Goal: Information Seeking & Learning: Learn about a topic

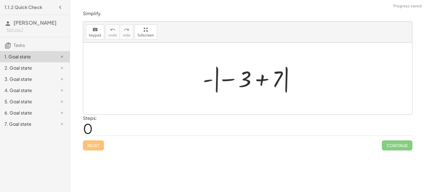
click at [241, 80] on div at bounding box center [250, 78] width 100 height 31
click at [243, 80] on div at bounding box center [250, 78] width 100 height 31
drag, startPoint x: 243, startPoint y: 80, endPoint x: 205, endPoint y: 76, distance: 38.6
click at [205, 76] on div at bounding box center [250, 78] width 100 height 31
drag, startPoint x: 245, startPoint y: 80, endPoint x: 283, endPoint y: 81, distance: 38.1
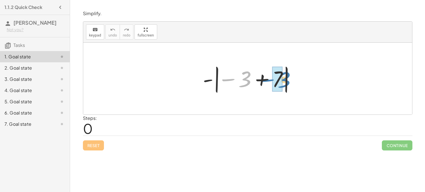
click at [283, 81] on div at bounding box center [250, 78] width 100 height 31
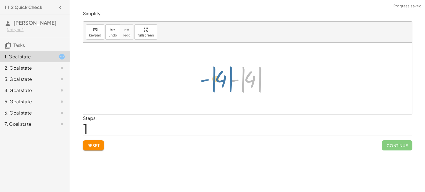
drag, startPoint x: 261, startPoint y: 83, endPoint x: 232, endPoint y: 83, distance: 29.1
click at [232, 83] on div at bounding box center [249, 78] width 47 height 31
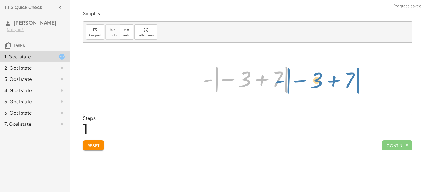
drag, startPoint x: 210, startPoint y: 80, endPoint x: 284, endPoint y: 80, distance: 74.0
click at [284, 80] on div at bounding box center [250, 78] width 100 height 31
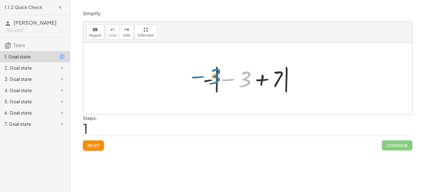
drag, startPoint x: 248, startPoint y: 83, endPoint x: 217, endPoint y: 81, distance: 31.7
click at [217, 81] on div at bounding box center [250, 78] width 100 height 31
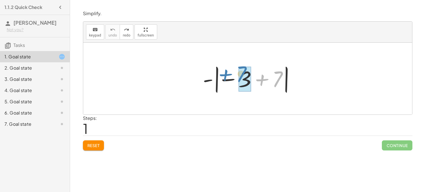
drag, startPoint x: 274, startPoint y: 85, endPoint x: 238, endPoint y: 82, distance: 36.1
click at [238, 82] on div at bounding box center [250, 78] width 100 height 31
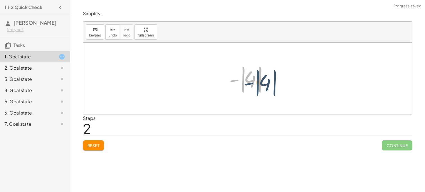
drag, startPoint x: 243, startPoint y: 85, endPoint x: 264, endPoint y: 86, distance: 20.7
click at [264, 86] on div at bounding box center [249, 78] width 47 height 31
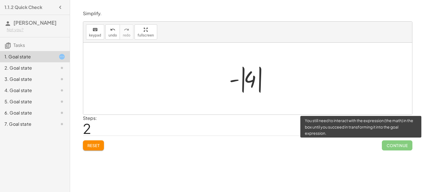
click at [391, 144] on span "Continue" at bounding box center [397, 145] width 30 height 10
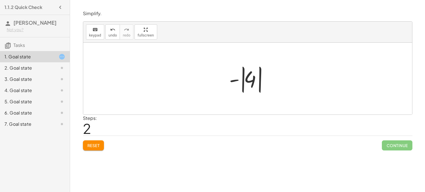
click at [35, 67] on div "2. Goal state" at bounding box center [26, 67] width 45 height 7
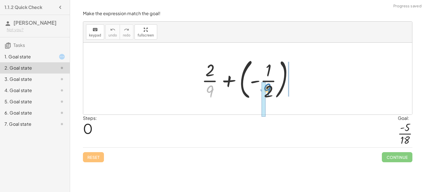
drag, startPoint x: 207, startPoint y: 87, endPoint x: 265, endPoint y: 86, distance: 58.9
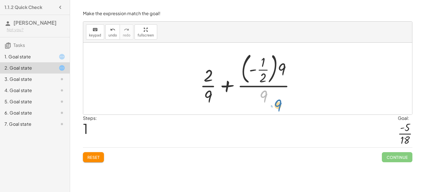
drag, startPoint x: 268, startPoint y: 94, endPoint x: 282, endPoint y: 101, distance: 14.8
click at [282, 101] on div at bounding box center [249, 78] width 105 height 57
drag, startPoint x: 213, startPoint y: 98, endPoint x: 264, endPoint y: 96, distance: 51.3
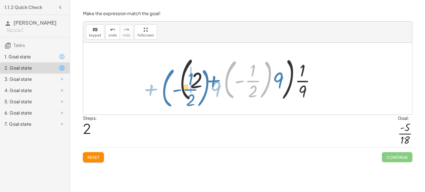
drag, startPoint x: 265, startPoint y: 88, endPoint x: 203, endPoint y: 96, distance: 61.7
click at [203, 96] on div at bounding box center [250, 79] width 146 height 50
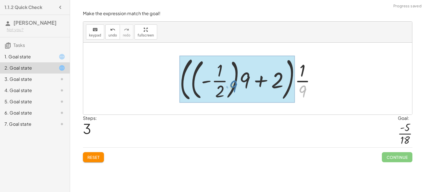
drag, startPoint x: 284, startPoint y: 84, endPoint x: 233, endPoint y: 85, distance: 51.0
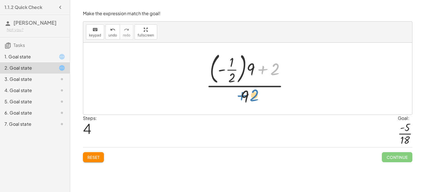
drag, startPoint x: 274, startPoint y: 72, endPoint x: 258, endPoint y: 99, distance: 31.0
click at [258, 99] on div at bounding box center [249, 78] width 92 height 57
drag, startPoint x: 239, startPoint y: 64, endPoint x: 284, endPoint y: 65, distance: 44.6
click at [284, 65] on div at bounding box center [249, 78] width 92 height 57
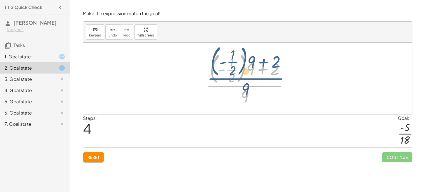
drag, startPoint x: 247, startPoint y: 89, endPoint x: 271, endPoint y: 77, distance: 26.7
click at [271, 77] on div at bounding box center [249, 78] width 92 height 57
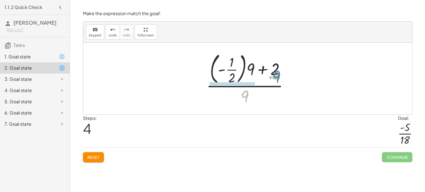
drag, startPoint x: 249, startPoint y: 95, endPoint x: 279, endPoint y: 76, distance: 35.3
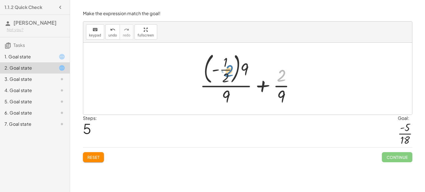
drag, startPoint x: 279, startPoint y: 74, endPoint x: 226, endPoint y: 71, distance: 53.1
click at [226, 71] on div at bounding box center [249, 78] width 105 height 57
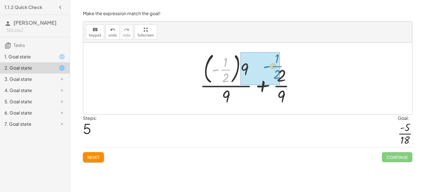
drag, startPoint x: 220, startPoint y: 74, endPoint x: 277, endPoint y: 72, distance: 57.5
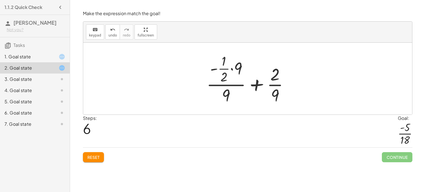
click at [220, 67] on div at bounding box center [250, 79] width 92 height 54
drag, startPoint x: 217, startPoint y: 70, endPoint x: 250, endPoint y: 71, distance: 32.5
click at [250, 71] on div at bounding box center [250, 79] width 92 height 54
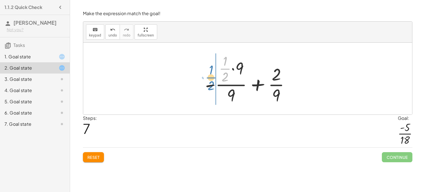
drag, startPoint x: 229, startPoint y: 69, endPoint x: 215, endPoint y: 78, distance: 16.9
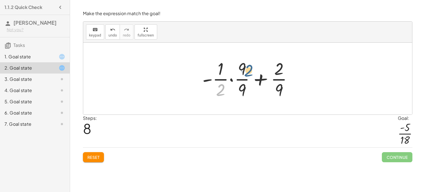
drag, startPoint x: 216, startPoint y: 86, endPoint x: 244, endPoint y: 66, distance: 34.2
click at [244, 66] on div at bounding box center [250, 78] width 101 height 43
drag, startPoint x: 217, startPoint y: 80, endPoint x: 242, endPoint y: 55, distance: 35.3
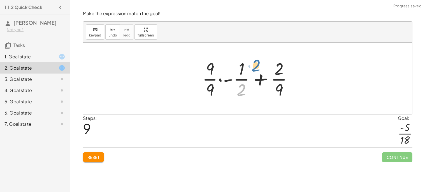
drag, startPoint x: 242, startPoint y: 87, endPoint x: 261, endPoint y: 64, distance: 29.7
click at [261, 64] on div at bounding box center [250, 78] width 101 height 43
click at [243, 72] on div at bounding box center [250, 78] width 101 height 43
click at [242, 79] on div at bounding box center [250, 78] width 101 height 43
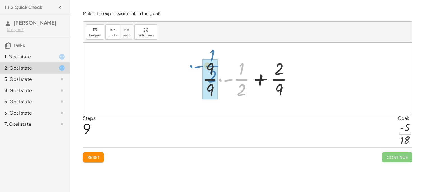
drag, startPoint x: 242, startPoint y: 79, endPoint x: 213, endPoint y: 66, distance: 31.6
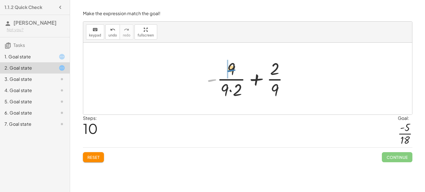
drag, startPoint x: 212, startPoint y: 79, endPoint x: 232, endPoint y: 69, distance: 22.3
click at [232, 69] on div at bounding box center [250, 78] width 92 height 43
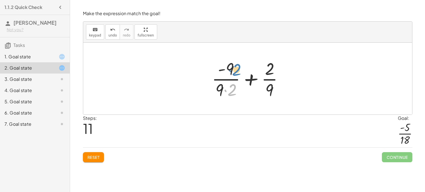
drag, startPoint x: 236, startPoint y: 89, endPoint x: 239, endPoint y: 69, distance: 20.3
click at [239, 69] on div at bounding box center [250, 78] width 82 height 43
drag, startPoint x: 229, startPoint y: 93, endPoint x: 273, endPoint y: 73, distance: 48.2
click at [273, 73] on div at bounding box center [250, 78] width 82 height 43
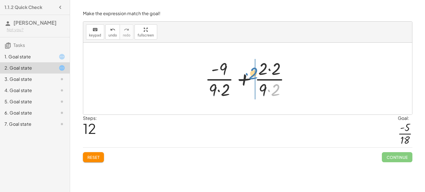
drag, startPoint x: 274, startPoint y: 89, endPoint x: 252, endPoint y: 73, distance: 27.0
click at [252, 73] on div at bounding box center [249, 78] width 95 height 43
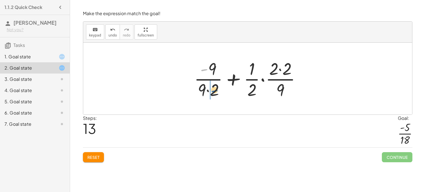
drag, startPoint x: 206, startPoint y: 66, endPoint x: 216, endPoint y: 87, distance: 23.3
click at [216, 87] on div at bounding box center [249, 78] width 117 height 43
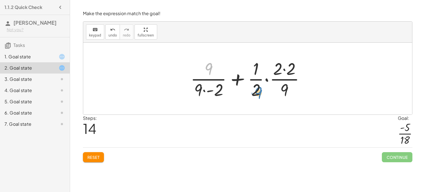
drag, startPoint x: 212, startPoint y: 69, endPoint x: 262, endPoint y: 91, distance: 54.8
click at [262, 91] on div at bounding box center [250, 78] width 124 height 43
drag, startPoint x: 208, startPoint y: 68, endPoint x: 189, endPoint y: 91, distance: 29.8
click at [189, 91] on div at bounding box center [250, 78] width 124 height 43
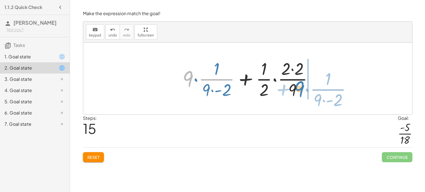
drag, startPoint x: 191, startPoint y: 75, endPoint x: 302, endPoint y: 85, distance: 111.7
click at [302, 85] on div at bounding box center [250, 78] width 141 height 43
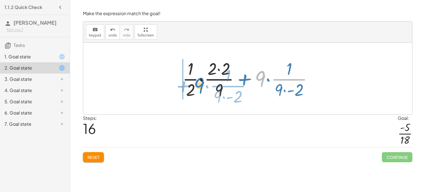
drag, startPoint x: 258, startPoint y: 77, endPoint x: 197, endPoint y: 84, distance: 61.5
click at [197, 84] on div at bounding box center [250, 78] width 141 height 43
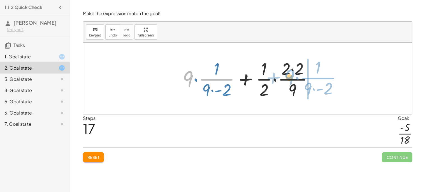
drag, startPoint x: 183, startPoint y: 75, endPoint x: 285, endPoint y: 74, distance: 101.5
click at [285, 74] on div at bounding box center [250, 78] width 141 height 43
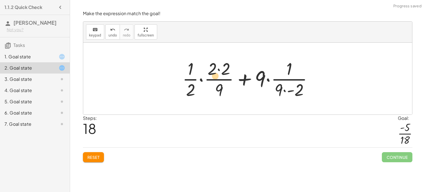
drag, startPoint x: 285, startPoint y: 77, endPoint x: 200, endPoint y: 74, distance: 84.9
click at [200, 74] on div at bounding box center [250, 78] width 141 height 43
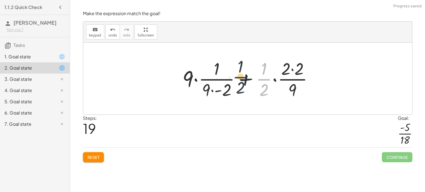
drag, startPoint x: 268, startPoint y: 80, endPoint x: 239, endPoint y: 78, distance: 29.2
click at [239, 78] on div at bounding box center [250, 78] width 141 height 43
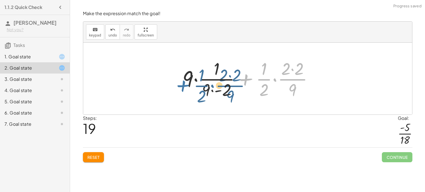
drag, startPoint x: 239, startPoint y: 78, endPoint x: 150, endPoint y: 75, distance: 88.9
click at [150, 75] on div "+ · 2 · 9 + ( - · 1 · 2 ) + · 2 · 9 + · ( - · 1 · 2 ) · 9 · 9 · ( + 2 + · ( - ·…" at bounding box center [247, 79] width 329 height 72
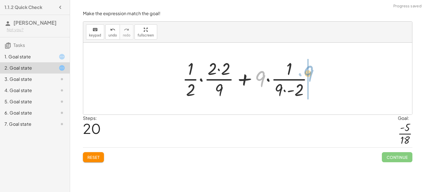
drag, startPoint x: 257, startPoint y: 77, endPoint x: 307, endPoint y: 72, distance: 50.7
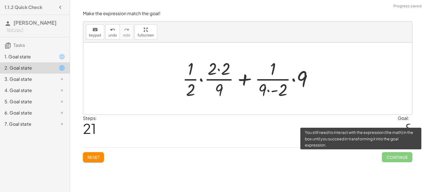
click at [393, 160] on span "Continue" at bounding box center [397, 157] width 30 height 10
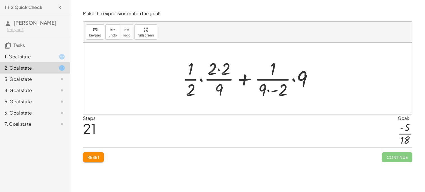
click at [17, 77] on div "3. Goal state" at bounding box center [26, 79] width 45 height 7
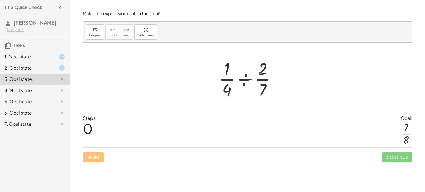
click at [20, 58] on div "1. Goal state" at bounding box center [26, 56] width 45 height 7
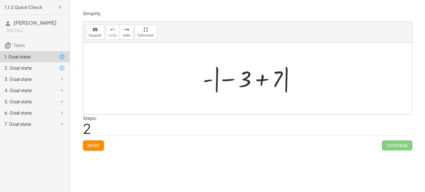
click at [294, 90] on div at bounding box center [250, 78] width 100 height 31
click at [287, 88] on div at bounding box center [250, 78] width 100 height 31
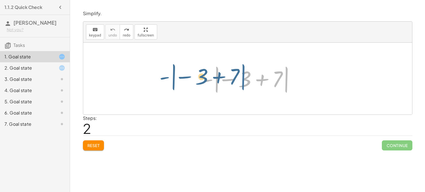
drag, startPoint x: 287, startPoint y: 88, endPoint x: 242, endPoint y: 85, distance: 44.9
click at [242, 85] on div at bounding box center [250, 78] width 100 height 31
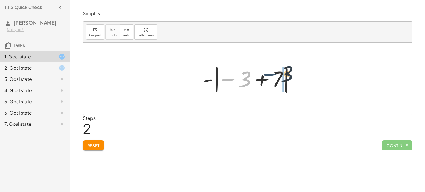
drag, startPoint x: 227, startPoint y: 82, endPoint x: 270, endPoint y: 77, distance: 43.1
click at [270, 77] on div at bounding box center [250, 78] width 100 height 31
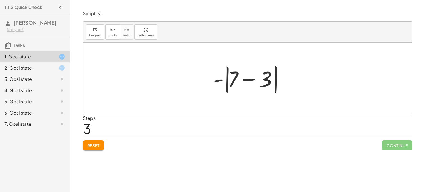
click at [38, 67] on div "2. Goal state" at bounding box center [26, 67] width 45 height 7
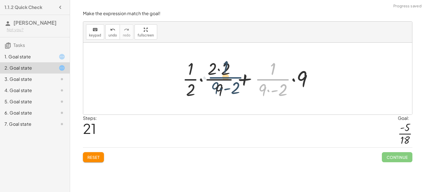
drag, startPoint x: 262, startPoint y: 78, endPoint x: 179, endPoint y: 73, distance: 83.7
click at [179, 73] on div "+ · 2 · 9 + ( - · 1 · 2 ) + · 2 · 9 + · ( - · 1 · 2 ) · 9 · 9 · ( + 2 + · ( - ·…" at bounding box center [248, 78] width 148 height 46
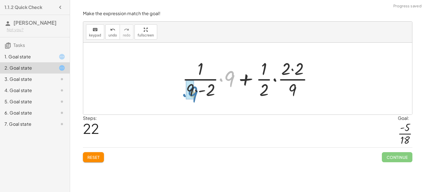
drag, startPoint x: 234, startPoint y: 78, endPoint x: 196, endPoint y: 93, distance: 40.9
click at [196, 93] on div at bounding box center [250, 78] width 141 height 43
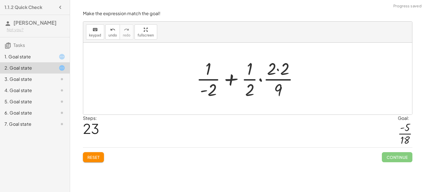
click at [391, 154] on span "Continue" at bounding box center [397, 157] width 30 height 10
drag, startPoint x: 278, startPoint y: 70, endPoint x: 248, endPoint y: 94, distance: 38.8
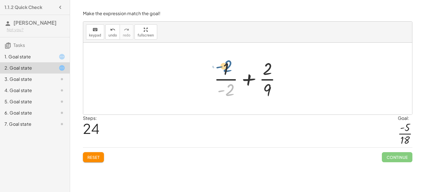
drag, startPoint x: 231, startPoint y: 91, endPoint x: 229, endPoint y: 68, distance: 23.9
click at [229, 68] on div at bounding box center [249, 78] width 77 height 43
drag, startPoint x: 229, startPoint y: 89, endPoint x: 264, endPoint y: 66, distance: 42.6
click at [264, 66] on div at bounding box center [249, 78] width 77 height 43
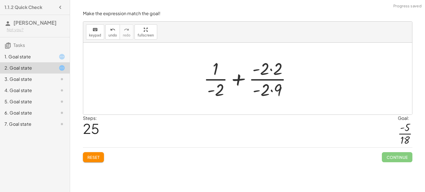
click at [264, 66] on div at bounding box center [250, 78] width 98 height 43
click at [393, 155] on span "Continue" at bounding box center [397, 157] width 30 height 10
click at [34, 76] on div "3. Goal state" at bounding box center [26, 79] width 45 height 7
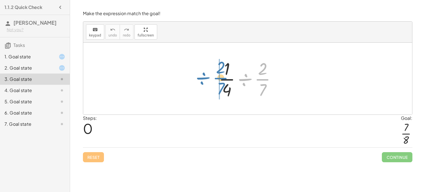
drag, startPoint x: 247, startPoint y: 76, endPoint x: 205, endPoint y: 74, distance: 42.1
click at [205, 74] on div "÷ · 2 · 7 · · 1 · 4 ÷ · 2 · 7" at bounding box center [247, 79] width 329 height 72
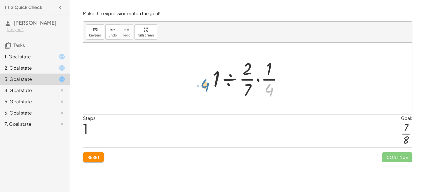
drag, startPoint x: 270, startPoint y: 92, endPoint x: 205, endPoint y: 87, distance: 65.5
click at [205, 87] on div "· · 1 · 4 ÷ · 2 · 7 · 4 · · 1 · 4 ÷ · 2 · 7 · 1" at bounding box center [248, 78] width 88 height 46
drag, startPoint x: 268, startPoint y: 95, endPoint x: 211, endPoint y: 85, distance: 58.1
click at [211, 85] on div at bounding box center [250, 78] width 81 height 43
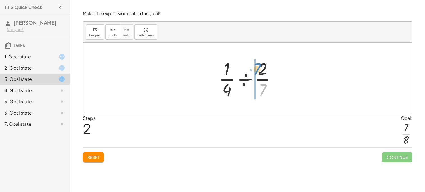
drag, startPoint x: 263, startPoint y: 90, endPoint x: 257, endPoint y: 69, distance: 21.8
click at [257, 69] on div at bounding box center [250, 78] width 68 height 43
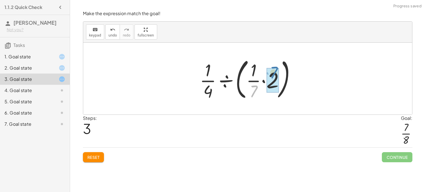
drag, startPoint x: 255, startPoint y: 89, endPoint x: 274, endPoint y: 71, distance: 26.2
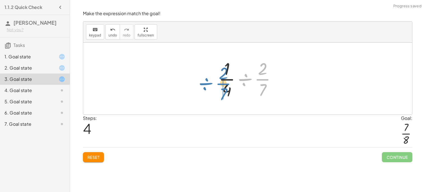
drag, startPoint x: 267, startPoint y: 85, endPoint x: 228, endPoint y: 89, distance: 39.0
click at [228, 89] on div at bounding box center [250, 78] width 68 height 43
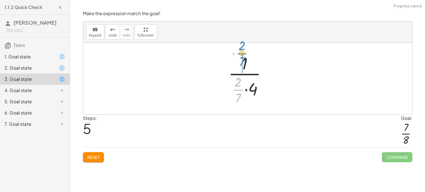
drag, startPoint x: 237, startPoint y: 93, endPoint x: 240, endPoint y: 58, distance: 35.4
click at [240, 58] on div at bounding box center [250, 79] width 48 height 54
click at [245, 81] on div at bounding box center [249, 79] width 35 height 54
drag, startPoint x: 244, startPoint y: 97, endPoint x: 244, endPoint y: 76, distance: 21.0
click at [244, 76] on div at bounding box center [249, 79] width 35 height 54
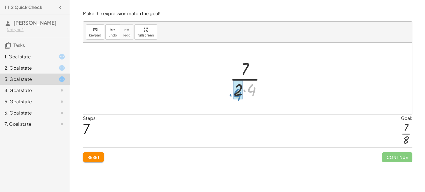
drag, startPoint x: 250, startPoint y: 91, endPoint x: 236, endPoint y: 95, distance: 14.8
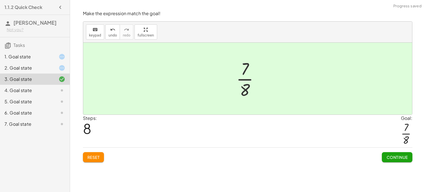
click at [391, 162] on span "Continue" at bounding box center [397, 157] width 30 height 10
click at [388, 155] on span "Continue" at bounding box center [396, 156] width 21 height 5
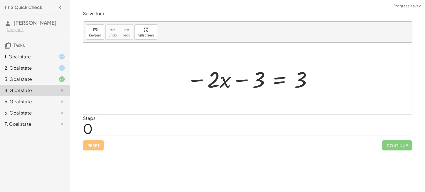
click at [42, 66] on div "2. Goal state" at bounding box center [26, 67] width 45 height 7
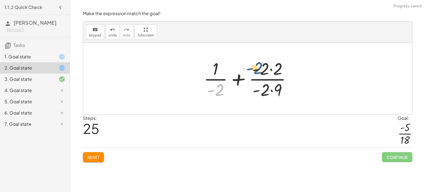
drag, startPoint x: 221, startPoint y: 89, endPoint x: 268, endPoint y: 64, distance: 53.9
click at [268, 64] on div at bounding box center [250, 78] width 98 height 43
drag, startPoint x: 216, startPoint y: 90, endPoint x: 275, endPoint y: 69, distance: 63.0
click at [275, 69] on div at bounding box center [250, 78] width 98 height 43
drag, startPoint x: 281, startPoint y: 87, endPoint x: 218, endPoint y: 85, distance: 63.1
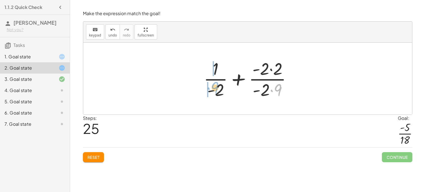
click at [218, 85] on div at bounding box center [250, 78] width 98 height 43
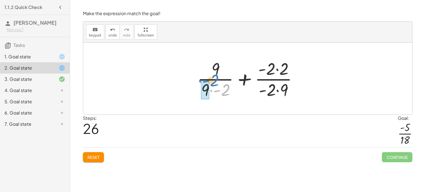
drag, startPoint x: 222, startPoint y: 90, endPoint x: 210, endPoint y: 80, distance: 15.0
click at [210, 80] on div at bounding box center [250, 78] width 110 height 43
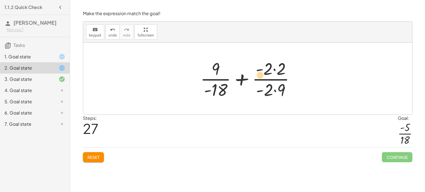
drag, startPoint x: 283, startPoint y: 91, endPoint x: 262, endPoint y: 76, distance: 25.8
click at [262, 76] on div at bounding box center [250, 78] width 105 height 43
drag, startPoint x: 283, startPoint y: 90, endPoint x: 264, endPoint y: 94, distance: 19.1
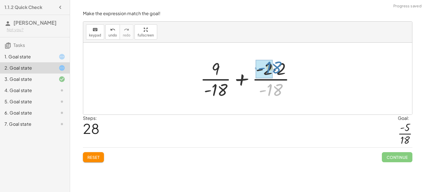
drag, startPoint x: 272, startPoint y: 94, endPoint x: 271, endPoint y: 71, distance: 22.4
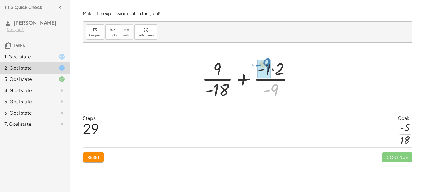
drag, startPoint x: 275, startPoint y: 90, endPoint x: 272, endPoint y: 64, distance: 25.7
click at [272, 64] on div at bounding box center [249, 78] width 101 height 43
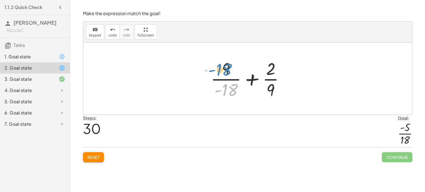
drag, startPoint x: 222, startPoint y: 91, endPoint x: 216, endPoint y: 72, distance: 20.4
click at [216, 72] on div at bounding box center [250, 78] width 84 height 43
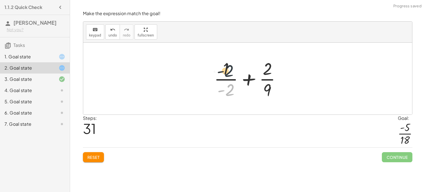
drag, startPoint x: 230, startPoint y: 94, endPoint x: 228, endPoint y: 72, distance: 21.4
click at [228, 72] on div at bounding box center [249, 78] width 77 height 43
drag, startPoint x: 222, startPoint y: 92, endPoint x: 223, endPoint y: 71, distance: 20.5
click at [223, 71] on div at bounding box center [249, 78] width 77 height 43
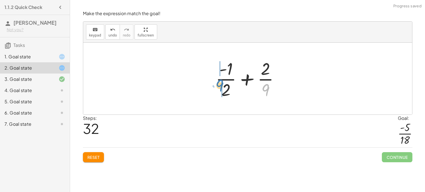
drag, startPoint x: 264, startPoint y: 90, endPoint x: 219, endPoint y: 87, distance: 44.9
click at [219, 87] on div at bounding box center [250, 78] width 74 height 43
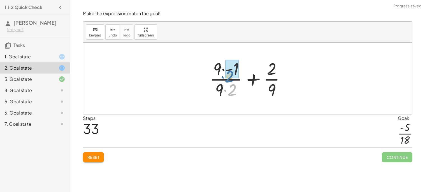
drag, startPoint x: 231, startPoint y: 87, endPoint x: 228, endPoint y: 74, distance: 14.1
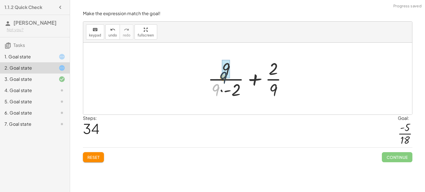
drag, startPoint x: 218, startPoint y: 89, endPoint x: 229, endPoint y: 69, distance: 23.2
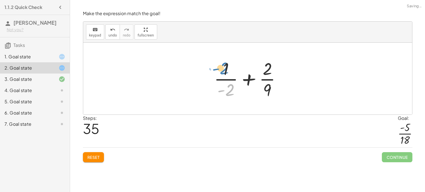
drag, startPoint x: 226, startPoint y: 95, endPoint x: 221, endPoint y: 74, distance: 22.0
click at [221, 74] on div at bounding box center [249, 78] width 77 height 43
drag, startPoint x: 230, startPoint y: 88, endPoint x: 274, endPoint y: 66, distance: 49.0
click at [274, 66] on div at bounding box center [249, 78] width 77 height 43
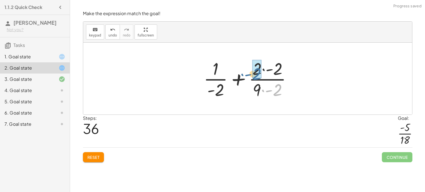
drag, startPoint x: 275, startPoint y: 91, endPoint x: 254, endPoint y: 75, distance: 26.2
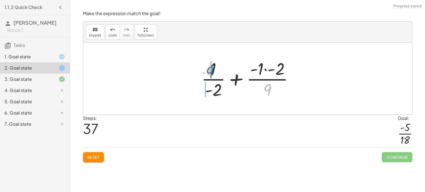
drag, startPoint x: 269, startPoint y: 93, endPoint x: 211, endPoint y: 76, distance: 60.5
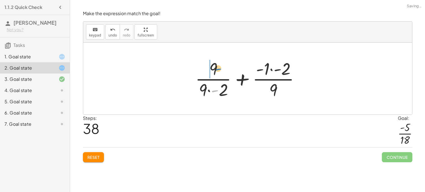
drag, startPoint x: 216, startPoint y: 89, endPoint x: 217, endPoint y: 68, distance: 21.9
click at [217, 68] on div at bounding box center [250, 78] width 115 height 43
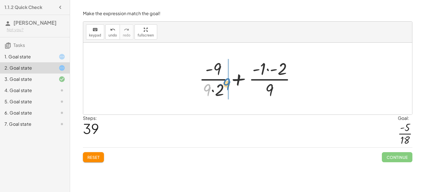
drag, startPoint x: 208, startPoint y: 89, endPoint x: 228, endPoint y: 85, distance: 20.7
click at [228, 85] on div at bounding box center [249, 78] width 107 height 43
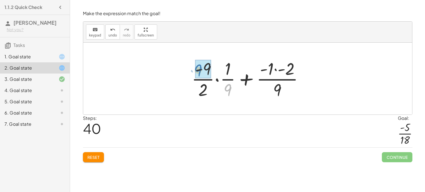
drag, startPoint x: 232, startPoint y: 87, endPoint x: 202, endPoint y: 67, distance: 35.7
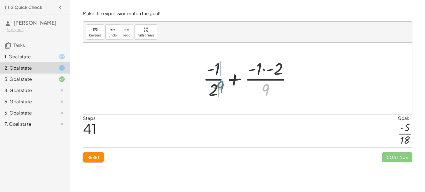
drag, startPoint x: 266, startPoint y: 87, endPoint x: 217, endPoint y: 85, distance: 49.4
click at [217, 85] on div at bounding box center [249, 78] width 99 height 43
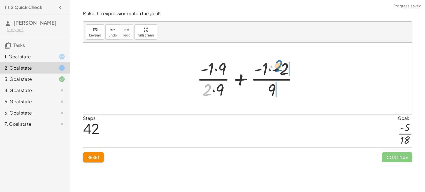
drag, startPoint x: 205, startPoint y: 91, endPoint x: 277, endPoint y: 68, distance: 75.6
click at [277, 68] on div at bounding box center [249, 78] width 111 height 43
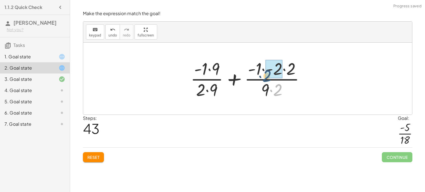
drag, startPoint x: 276, startPoint y: 89, endPoint x: 263, endPoint y: 74, distance: 20.1
click at [263, 74] on div at bounding box center [250, 78] width 124 height 43
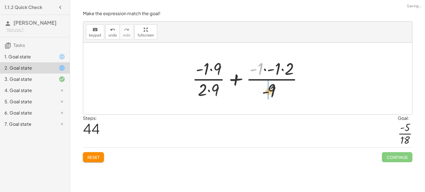
drag, startPoint x: 261, startPoint y: 69, endPoint x: 274, endPoint y: 93, distance: 27.1
click at [274, 93] on div at bounding box center [249, 78] width 121 height 43
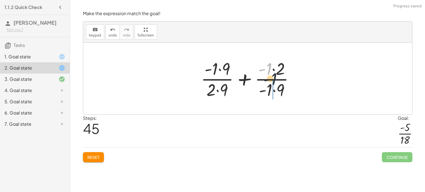
drag, startPoint x: 270, startPoint y: 68, endPoint x: 280, endPoint y: 92, distance: 26.2
click at [280, 92] on div at bounding box center [249, 78] width 103 height 43
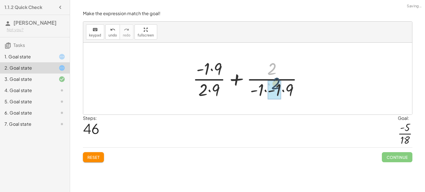
drag, startPoint x: 272, startPoint y: 62, endPoint x: 277, endPoint y: 78, distance: 16.6
click at [277, 78] on div at bounding box center [250, 78] width 120 height 43
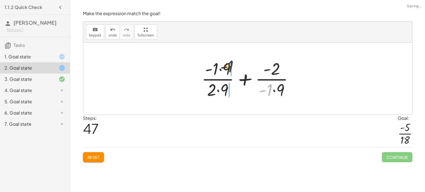
drag, startPoint x: 268, startPoint y: 90, endPoint x: 212, endPoint y: 67, distance: 61.0
click at [212, 67] on div at bounding box center [250, 78] width 102 height 43
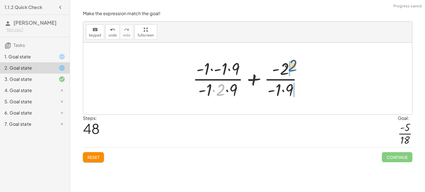
drag, startPoint x: 221, startPoint y: 92, endPoint x: 296, endPoint y: 68, distance: 77.9
click at [296, 68] on div at bounding box center [250, 78] width 120 height 43
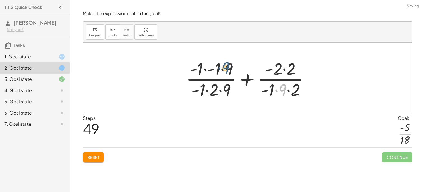
drag, startPoint x: 282, startPoint y: 85, endPoint x: 221, endPoint y: 60, distance: 65.5
click at [221, 60] on div at bounding box center [249, 78] width 133 height 43
drag, startPoint x: 282, startPoint y: 91, endPoint x: 273, endPoint y: 72, distance: 21.3
click at [273, 72] on div at bounding box center [249, 78] width 133 height 43
drag, startPoint x: 281, startPoint y: 92, endPoint x: 222, endPoint y: 88, distance: 59.8
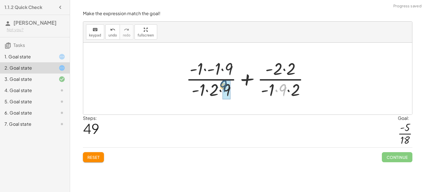
click at [222, 88] on div at bounding box center [249, 78] width 133 height 43
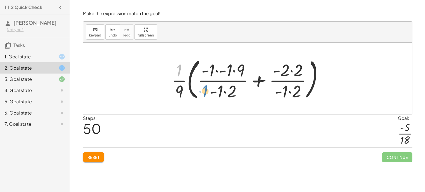
drag, startPoint x: 180, startPoint y: 69, endPoint x: 207, endPoint y: 91, distance: 33.5
click at [207, 91] on div at bounding box center [250, 78] width 162 height 47
drag, startPoint x: 221, startPoint y: 94, endPoint x: 205, endPoint y: 78, distance: 22.4
click at [205, 78] on div at bounding box center [250, 78] width 162 height 47
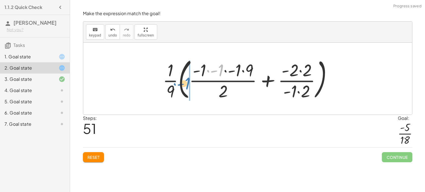
drag, startPoint x: 222, startPoint y: 72, endPoint x: 190, endPoint y: 86, distance: 35.1
click at [190, 86] on div at bounding box center [250, 78] width 180 height 47
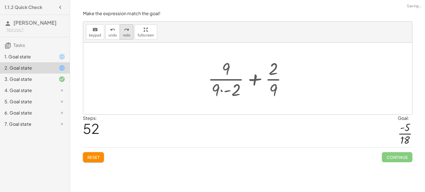
click at [123, 34] on span "redo" at bounding box center [127, 35] width 8 height 4
click at [126, 32] on icon "redo" at bounding box center [126, 29] width 5 height 7
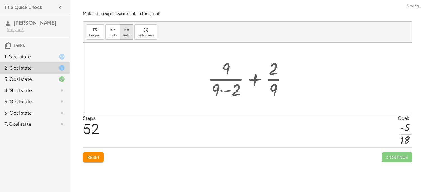
click at [126, 32] on icon "redo" at bounding box center [126, 29] width 5 height 7
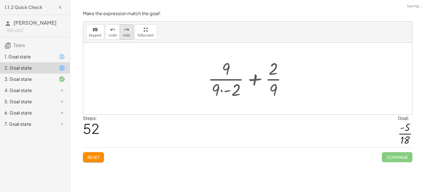
click at [126, 32] on icon "redo" at bounding box center [126, 29] width 5 height 7
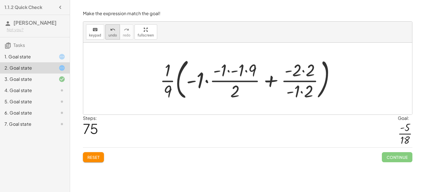
click at [110, 28] on icon "undo" at bounding box center [112, 29] width 5 height 7
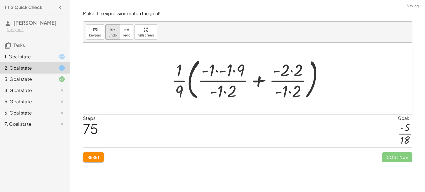
click at [110, 28] on icon "undo" at bounding box center [112, 29] width 5 height 7
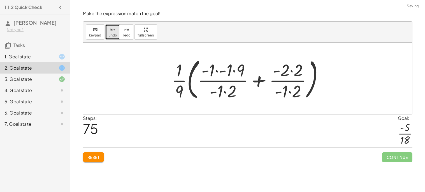
click at [110, 28] on icon "undo" at bounding box center [112, 29] width 5 height 7
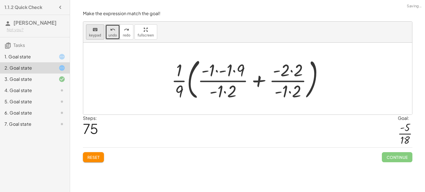
click at [110, 30] on icon "undo" at bounding box center [112, 29] width 5 height 7
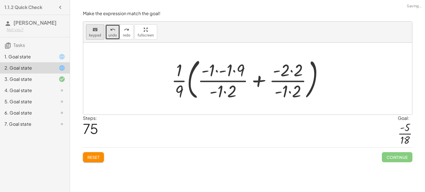
click at [110, 30] on icon "undo" at bounding box center [112, 29] width 5 height 7
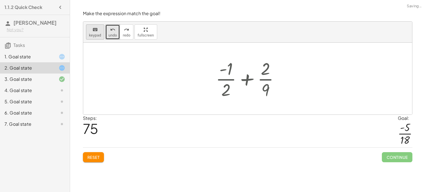
click at [97, 33] on button "keyboard keypad" at bounding box center [95, 31] width 18 height 15
drag, startPoint x: 232, startPoint y: 69, endPoint x: 260, endPoint y: 66, distance: 28.4
click at [248, 84] on div at bounding box center [250, 78] width 74 height 43
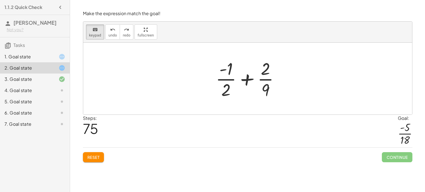
drag, startPoint x: 267, startPoint y: 92, endPoint x: 239, endPoint y: 71, distance: 34.8
click at [50, 58] on div at bounding box center [58, 56] width 16 height 7
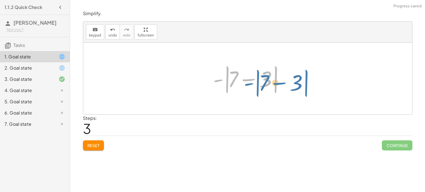
drag, startPoint x: 225, startPoint y: 79, endPoint x: 255, endPoint y: 82, distance: 29.9
click at [255, 82] on div at bounding box center [249, 78] width 79 height 32
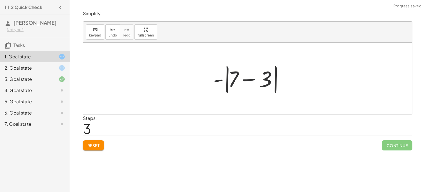
click at [280, 86] on div at bounding box center [249, 78] width 79 height 32
drag, startPoint x: 266, startPoint y: 83, endPoint x: 229, endPoint y: 82, distance: 37.6
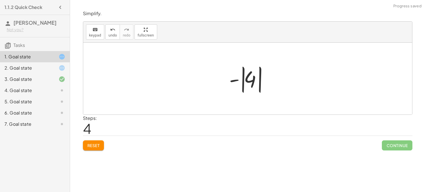
click at [209, 96] on div at bounding box center [247, 79] width 329 height 72
drag, startPoint x: 260, startPoint y: 88, endPoint x: 250, endPoint y: 80, distance: 12.3
click at [250, 80] on div at bounding box center [249, 78] width 47 height 31
click at [255, 86] on div at bounding box center [249, 78] width 47 height 31
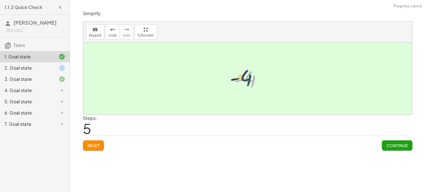
drag, startPoint x: 255, startPoint y: 86, endPoint x: 251, endPoint y: 84, distance: 4.2
click at [251, 84] on div at bounding box center [250, 79] width 38 height 28
click at [390, 145] on span "Continue" at bounding box center [396, 145] width 21 height 5
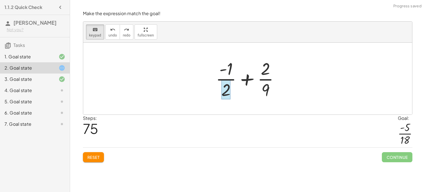
click at [228, 81] on div at bounding box center [225, 90] width 9 height 20
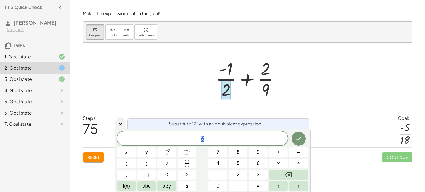
click at [230, 68] on div at bounding box center [250, 78] width 74 height 43
click at [214, 140] on span "2" at bounding box center [202, 139] width 171 height 8
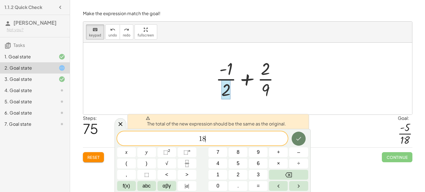
click at [299, 135] on icon "Done" at bounding box center [298, 138] width 7 height 7
click at [392, 138] on div "Steps: 75 Goal: · - 5 · 18" at bounding box center [248, 131] width 330 height 33
click at [280, 175] on button "Backspace" at bounding box center [288, 175] width 39 height 10
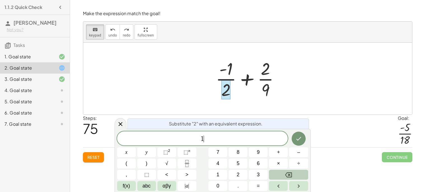
click at [280, 175] on button "Backspace" at bounding box center [288, 175] width 39 height 10
click at [90, 26] on button "keyboard keypad" at bounding box center [95, 31] width 18 height 15
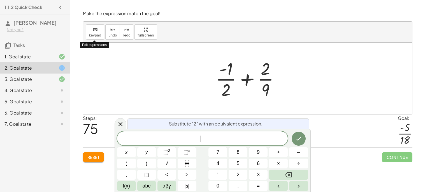
click at [122, 101] on div at bounding box center [247, 79] width 329 height 72
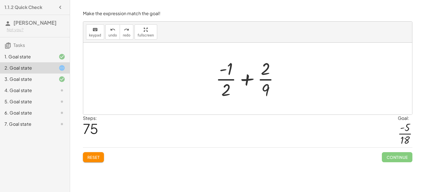
click at [223, 92] on div at bounding box center [250, 78] width 74 height 43
click at [250, 77] on div at bounding box center [250, 78] width 74 height 43
click at [265, 78] on div at bounding box center [250, 78] width 74 height 43
click at [231, 69] on div at bounding box center [250, 78] width 74 height 43
click at [229, 74] on div at bounding box center [250, 78] width 74 height 43
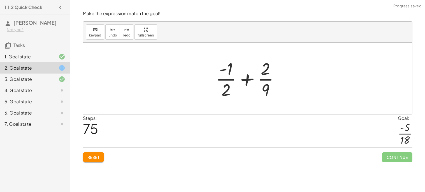
click at [229, 74] on div at bounding box center [250, 78] width 74 height 43
click at [228, 78] on div at bounding box center [250, 78] width 74 height 43
click at [251, 78] on div at bounding box center [250, 78] width 74 height 43
drag, startPoint x: 265, startPoint y: 72, endPoint x: 261, endPoint y: 91, distance: 19.2
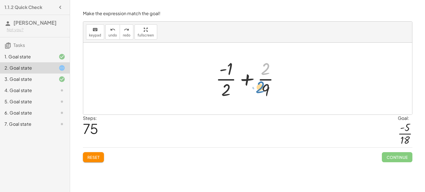
click at [261, 91] on div at bounding box center [250, 78] width 74 height 43
drag, startPoint x: 265, startPoint y: 86, endPoint x: 254, endPoint y: 74, distance: 16.4
click at [254, 74] on div at bounding box center [250, 78] width 74 height 43
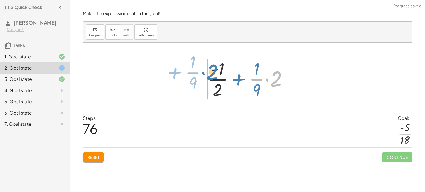
drag, startPoint x: 277, startPoint y: 80, endPoint x: 213, endPoint y: 73, distance: 64.8
click at [213, 73] on div at bounding box center [250, 78] width 90 height 43
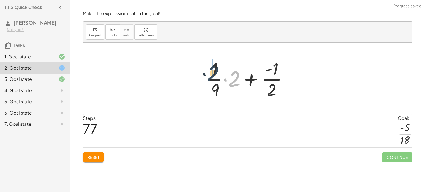
drag, startPoint x: 228, startPoint y: 76, endPoint x: 207, endPoint y: 71, distance: 22.6
click at [207, 71] on div at bounding box center [250, 78] width 90 height 43
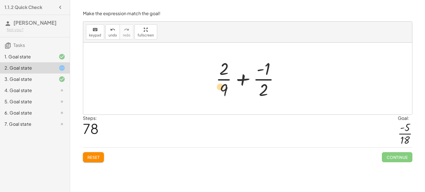
drag, startPoint x: 225, startPoint y: 73, endPoint x: 219, endPoint y: 94, distance: 21.4
click at [219, 94] on div at bounding box center [250, 78] width 74 height 43
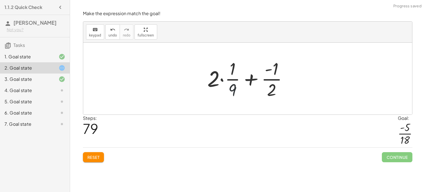
click at [233, 86] on div at bounding box center [250, 78] width 90 height 43
drag, startPoint x: 272, startPoint y: 91, endPoint x: 262, endPoint y: 82, distance: 13.9
click at [262, 82] on div at bounding box center [250, 78] width 90 height 43
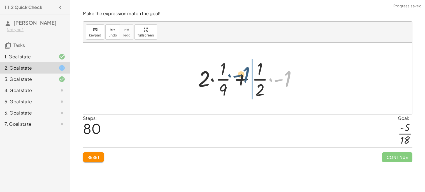
drag, startPoint x: 272, startPoint y: 78, endPoint x: 242, endPoint y: 77, distance: 29.7
click at [242, 77] on div at bounding box center [249, 78] width 109 height 43
drag, startPoint x: 275, startPoint y: 78, endPoint x: 246, endPoint y: 77, distance: 29.2
click at [246, 77] on div at bounding box center [249, 78] width 109 height 43
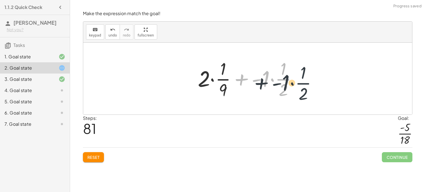
drag, startPoint x: 253, startPoint y: 82, endPoint x: 268, endPoint y: 82, distance: 15.7
click at [268, 82] on div at bounding box center [249, 78] width 109 height 43
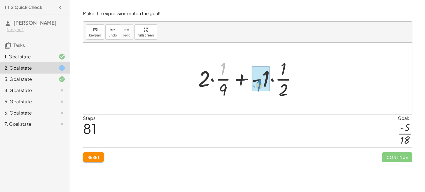
drag, startPoint x: 220, startPoint y: 68, endPoint x: 250, endPoint y: 85, distance: 35.2
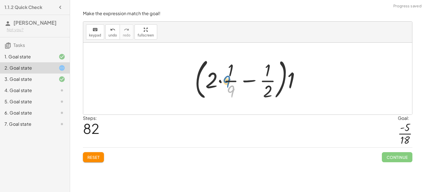
drag, startPoint x: 231, startPoint y: 92, endPoint x: 228, endPoint y: 82, distance: 10.9
click at [228, 82] on div at bounding box center [250, 78] width 116 height 47
drag, startPoint x: 233, startPoint y: 94, endPoint x: 213, endPoint y: 87, distance: 21.3
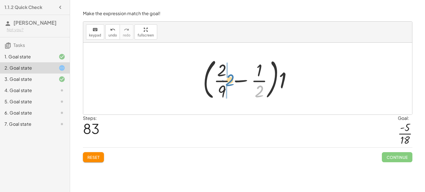
drag, startPoint x: 259, startPoint y: 92, endPoint x: 230, endPoint y: 81, distance: 31.1
click at [230, 81] on div at bounding box center [249, 78] width 99 height 47
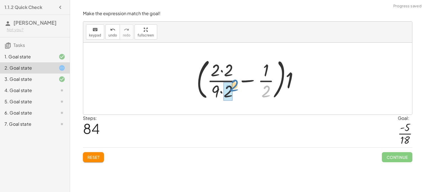
drag, startPoint x: 265, startPoint y: 90, endPoint x: 233, endPoint y: 85, distance: 32.9
click at [233, 85] on div at bounding box center [250, 78] width 113 height 47
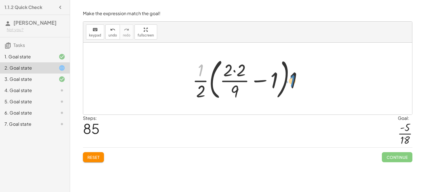
drag, startPoint x: 202, startPoint y: 73, endPoint x: 288, endPoint y: 83, distance: 86.4
click at [288, 83] on div at bounding box center [250, 78] width 120 height 47
click at [293, 84] on div at bounding box center [250, 78] width 120 height 47
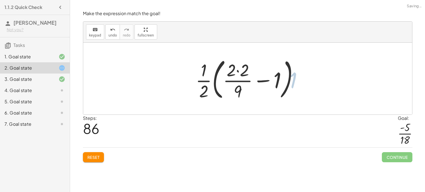
click at [284, 86] on div at bounding box center [250, 78] width 113 height 47
click at [286, 89] on div at bounding box center [250, 78] width 113 height 47
click at [246, 82] on div at bounding box center [250, 78] width 113 height 47
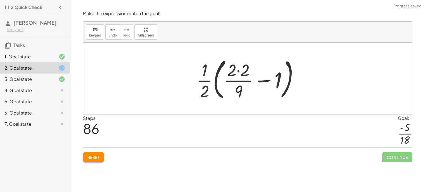
click at [208, 82] on div at bounding box center [250, 78] width 113 height 47
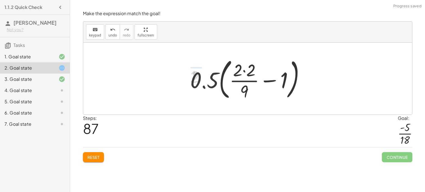
click at [206, 79] on div at bounding box center [249, 78] width 125 height 47
click at [223, 84] on div at bounding box center [249, 78] width 125 height 47
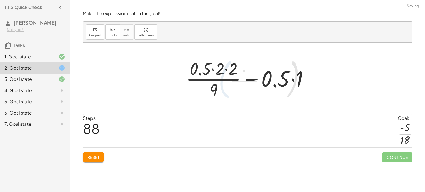
click at [221, 78] on div at bounding box center [249, 78] width 133 height 43
click at [219, 75] on div at bounding box center [249, 78] width 133 height 43
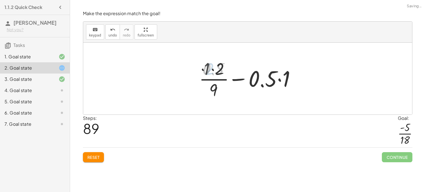
click at [252, 80] on div at bounding box center [250, 78] width 104 height 43
click at [266, 82] on div at bounding box center [250, 78] width 104 height 43
click at [210, 70] on div at bounding box center [250, 78] width 104 height 43
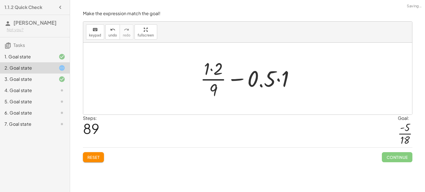
click at [210, 70] on div at bounding box center [250, 78] width 104 height 43
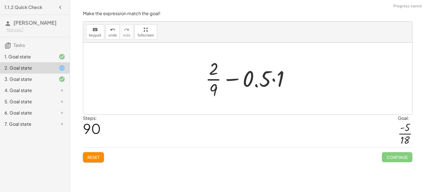
click at [213, 92] on div at bounding box center [250, 78] width 94 height 43
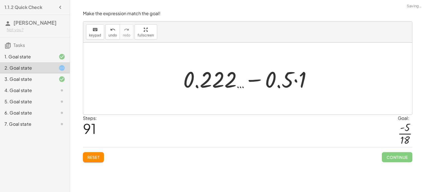
click at [215, 74] on div at bounding box center [249, 78] width 139 height 29
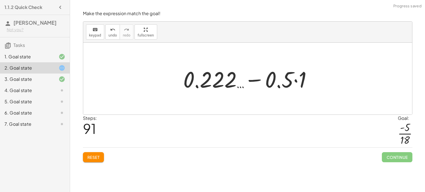
click at [215, 74] on div at bounding box center [249, 78] width 139 height 29
click at [272, 76] on div at bounding box center [249, 78] width 139 height 29
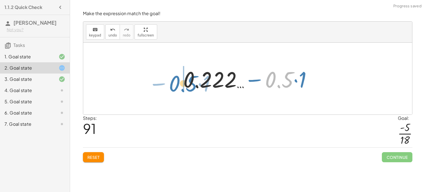
drag, startPoint x: 272, startPoint y: 76, endPoint x: 178, endPoint y: 80, distance: 93.7
click at [178, 80] on div "+ · 2 · 9 + ( - · 1 · 2 ) + · 2 · 9 + · ( - · 1 · 2 ) · 9 · 9 · ( + 2 + · ( - ·…" at bounding box center [248, 79] width 146 height 32
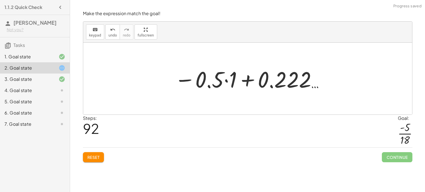
click at [256, 82] on div at bounding box center [250, 78] width 156 height 29
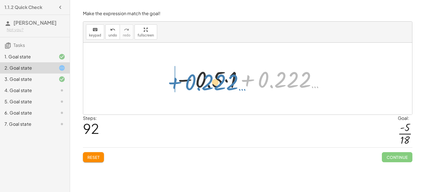
drag, startPoint x: 283, startPoint y: 84, endPoint x: 210, endPoint y: 87, distance: 73.2
click at [210, 87] on div at bounding box center [250, 78] width 156 height 29
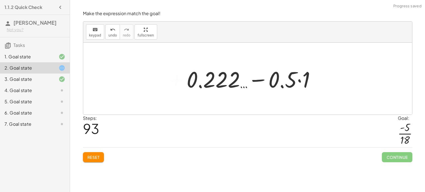
click at [233, 84] on div at bounding box center [253, 78] width 139 height 29
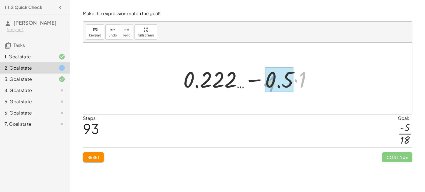
drag, startPoint x: 299, startPoint y: 81, endPoint x: 284, endPoint y: 88, distance: 16.8
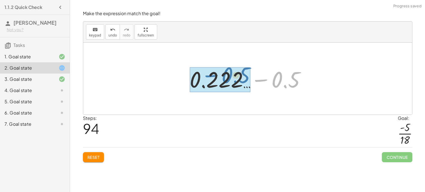
drag, startPoint x: 294, startPoint y: 86, endPoint x: 244, endPoint y: 81, distance: 50.1
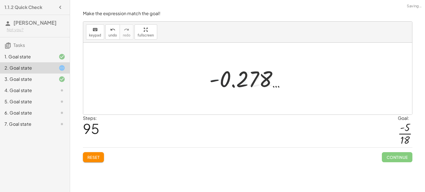
click at [242, 80] on div at bounding box center [250, 79] width 86 height 28
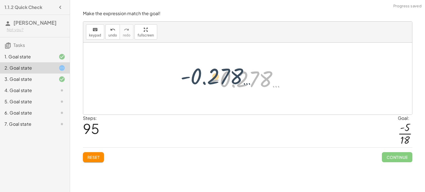
drag, startPoint x: 242, startPoint y: 80, endPoint x: 196, endPoint y: 77, distance: 45.8
click at [196, 77] on div "+ · 2 · 9 + ( - · 1 · 2 ) + · 2 · 9 + · ( - · 1 · 2 ) · 9 · 9 · ( + 2 + · ( - ·…" at bounding box center [247, 79] width 329 height 72
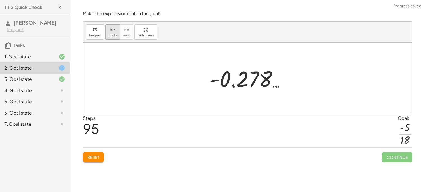
click at [110, 34] on span "undo" at bounding box center [112, 35] width 8 height 4
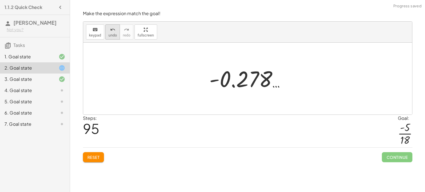
click at [110, 34] on span "undo" at bounding box center [112, 35] width 8 height 4
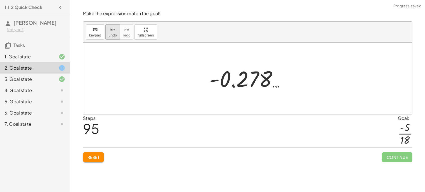
click at [110, 34] on span "undo" at bounding box center [112, 35] width 8 height 4
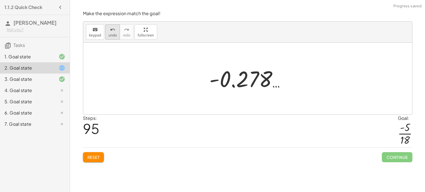
click at [110, 34] on span "undo" at bounding box center [112, 35] width 8 height 4
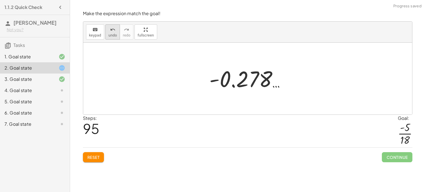
click at [110, 34] on span "undo" at bounding box center [112, 35] width 8 height 4
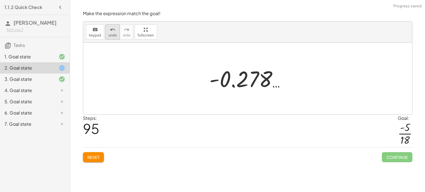
click at [110, 34] on span "undo" at bounding box center [112, 35] width 8 height 4
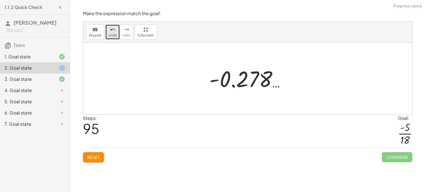
click at [110, 34] on span "undo" at bounding box center [112, 35] width 8 height 4
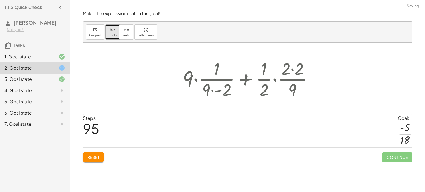
click at [110, 34] on span "undo" at bounding box center [112, 35] width 8 height 4
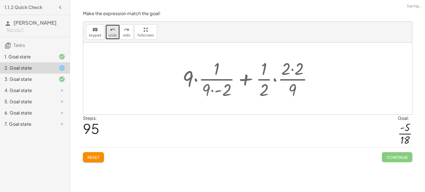
click at [110, 34] on span "undo" at bounding box center [112, 35] width 8 height 4
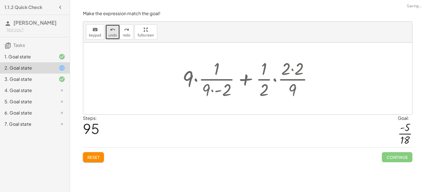
click at [110, 34] on span "undo" at bounding box center [112, 35] width 8 height 4
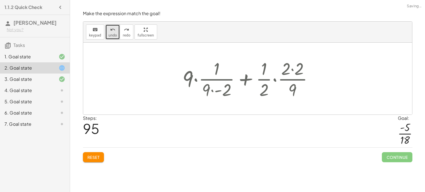
click at [110, 34] on span "undo" at bounding box center [112, 35] width 8 height 4
click at [16, 107] on div "4. Goal state" at bounding box center [35, 112] width 70 height 11
click at [19, 91] on div "4. Goal state" at bounding box center [26, 90] width 45 height 7
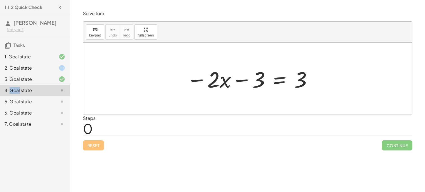
click at [50, 91] on div at bounding box center [58, 90] width 16 height 7
drag, startPoint x: 213, startPoint y: 80, endPoint x: 235, endPoint y: 80, distance: 21.9
click at [235, 80] on div at bounding box center [250, 78] width 132 height 29
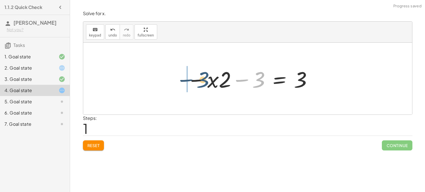
drag, startPoint x: 258, startPoint y: 82, endPoint x: 195, endPoint y: 82, distance: 63.3
click at [195, 82] on div at bounding box center [250, 78] width 132 height 29
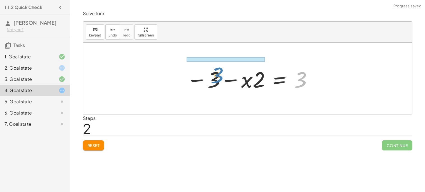
drag, startPoint x: 299, startPoint y: 80, endPoint x: 215, endPoint y: 76, distance: 84.2
click at [215, 76] on div at bounding box center [250, 78] width 132 height 29
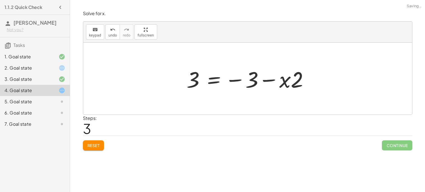
click at [257, 81] on div at bounding box center [250, 78] width 132 height 29
click at [195, 80] on div at bounding box center [250, 78] width 132 height 29
click at [290, 82] on div at bounding box center [250, 78] width 132 height 29
click at [284, 82] on div at bounding box center [250, 78] width 132 height 29
click at [296, 86] on div at bounding box center [250, 78] width 132 height 29
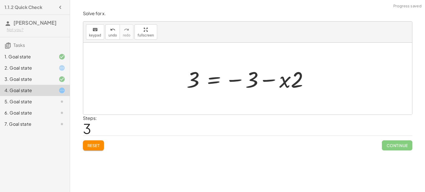
click at [270, 80] on div at bounding box center [250, 78] width 132 height 29
drag, startPoint x: 298, startPoint y: 88, endPoint x: 240, endPoint y: 84, distance: 58.2
click at [240, 84] on div at bounding box center [250, 78] width 132 height 29
click at [198, 82] on div at bounding box center [250, 78] width 132 height 29
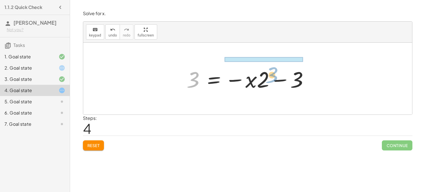
drag, startPoint x: 198, startPoint y: 82, endPoint x: 263, endPoint y: 68, distance: 66.4
click at [263, 68] on div at bounding box center [250, 78] width 132 height 29
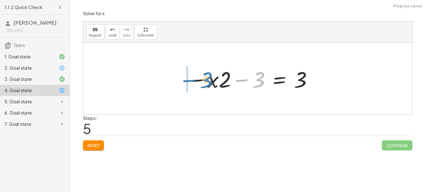
drag, startPoint x: 256, startPoint y: 81, endPoint x: 202, endPoint y: 82, distance: 53.8
click at [202, 82] on div at bounding box center [250, 78] width 132 height 29
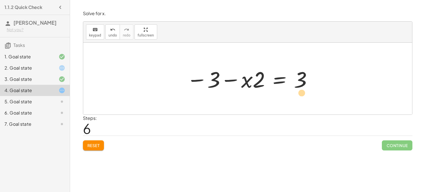
drag, startPoint x: 300, startPoint y: 79, endPoint x: 302, endPoint y: 92, distance: 13.3
click at [302, 92] on div at bounding box center [250, 78] width 132 height 29
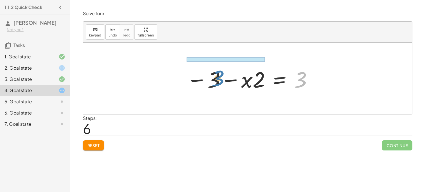
drag, startPoint x: 303, startPoint y: 83, endPoint x: 214, endPoint y: 79, distance: 88.7
click at [214, 79] on div at bounding box center [250, 78] width 132 height 29
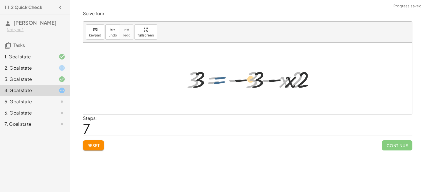
drag, startPoint x: 221, startPoint y: 80, endPoint x: 233, endPoint y: 81, distance: 11.8
click at [233, 81] on div at bounding box center [250, 78] width 132 height 29
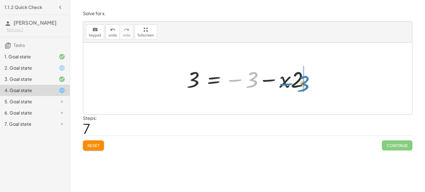
drag, startPoint x: 233, startPoint y: 80, endPoint x: 284, endPoint y: 84, distance: 51.2
click at [284, 84] on div at bounding box center [250, 78] width 132 height 29
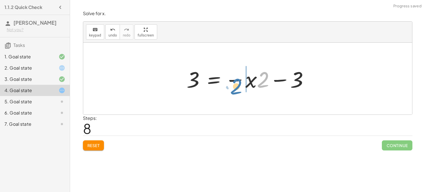
drag, startPoint x: 262, startPoint y: 86, endPoint x: 235, endPoint y: 92, distance: 27.5
click at [235, 92] on div at bounding box center [250, 78] width 132 height 29
click at [263, 84] on div at bounding box center [250, 78] width 132 height 29
click at [254, 80] on div at bounding box center [250, 78] width 132 height 29
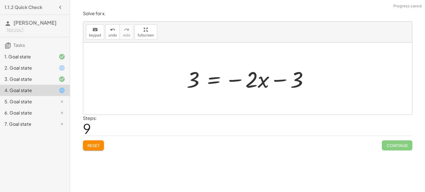
click at [237, 80] on div at bounding box center [250, 78] width 132 height 29
click at [214, 78] on div at bounding box center [250, 78] width 132 height 29
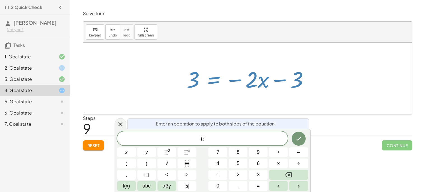
click at [226, 134] on div "E ​" at bounding box center [202, 138] width 171 height 14
click at [296, 142] on button "Done" at bounding box center [299, 138] width 14 height 14
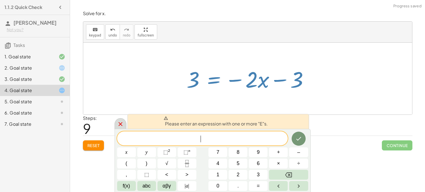
click at [121, 123] on icon at bounding box center [120, 124] width 7 height 7
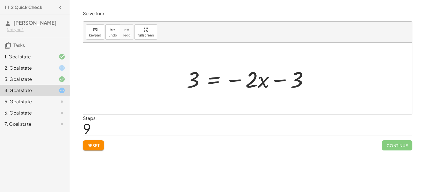
click at [50, 101] on div at bounding box center [58, 101] width 16 height 7
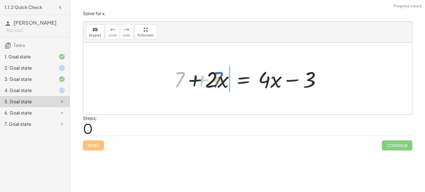
drag, startPoint x: 179, startPoint y: 85, endPoint x: 219, endPoint y: 85, distance: 40.4
click at [219, 85] on div at bounding box center [249, 78] width 157 height 29
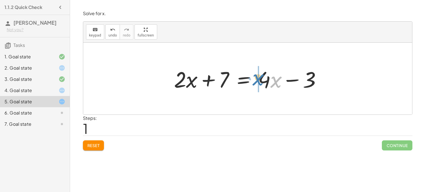
drag, startPoint x: 277, startPoint y: 83, endPoint x: 258, endPoint y: 82, distance: 18.8
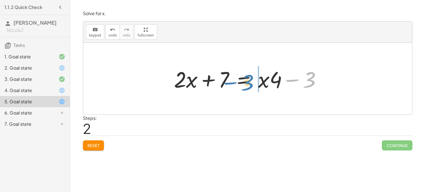
drag, startPoint x: 313, startPoint y: 80, endPoint x: 256, endPoint y: 84, distance: 57.6
click at [256, 84] on div at bounding box center [249, 78] width 157 height 29
click at [256, 84] on div at bounding box center [258, 78] width 174 height 29
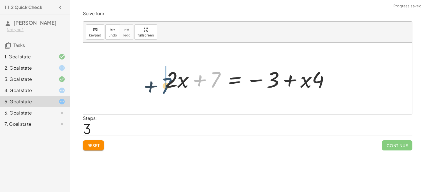
drag, startPoint x: 215, startPoint y: 80, endPoint x: 166, endPoint y: 86, distance: 48.9
click at [166, 86] on div at bounding box center [250, 78] width 174 height 29
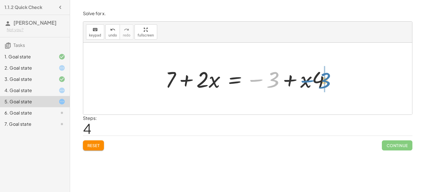
drag, startPoint x: 274, startPoint y: 81, endPoint x: 327, endPoint y: 82, distance: 53.3
click at [327, 82] on div at bounding box center [250, 78] width 174 height 29
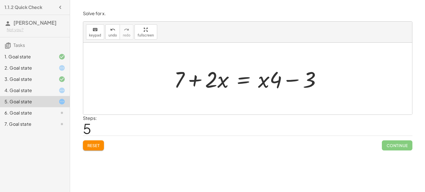
click at [37, 112] on div "6. Goal state" at bounding box center [26, 112] width 45 height 7
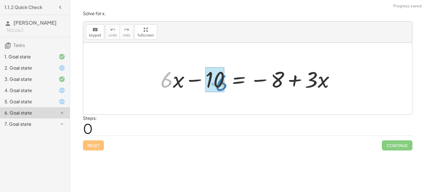
drag, startPoint x: 164, startPoint y: 82, endPoint x: 219, endPoint y: 85, distance: 55.0
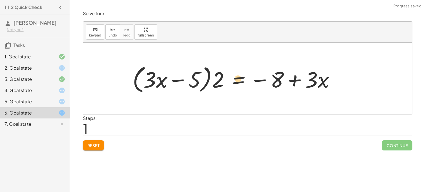
drag, startPoint x: 147, startPoint y: 83, endPoint x: 237, endPoint y: 82, distance: 90.0
click at [237, 82] on div at bounding box center [236, 78] width 212 height 32
click at [93, 147] on span "Reset" at bounding box center [93, 145] width 12 height 5
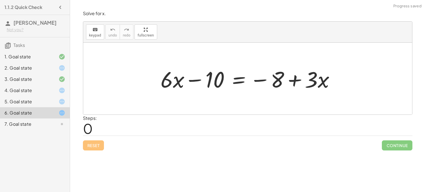
click at [40, 65] on div "2. Goal state" at bounding box center [26, 67] width 45 height 7
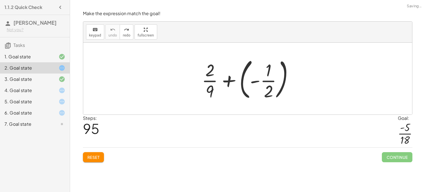
click at [94, 158] on span "Reset" at bounding box center [93, 156] width 12 height 5
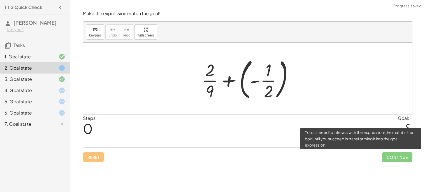
click at [391, 159] on span "Continue" at bounding box center [397, 157] width 30 height 10
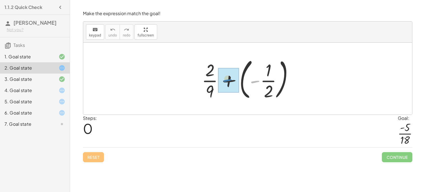
drag, startPoint x: 256, startPoint y: 80, endPoint x: 226, endPoint y: 79, distance: 30.0
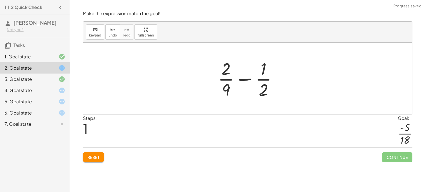
click at [242, 80] on div at bounding box center [249, 78] width 69 height 43
click at [260, 71] on div at bounding box center [249, 78] width 69 height 43
drag, startPoint x: 264, startPoint y: 75, endPoint x: 219, endPoint y: 71, distance: 45.3
click at [219, 71] on div at bounding box center [249, 78] width 69 height 43
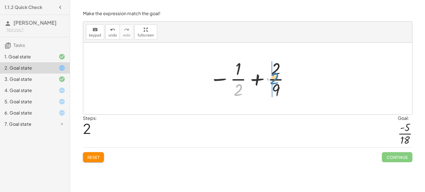
drag, startPoint x: 237, startPoint y: 92, endPoint x: 274, endPoint y: 79, distance: 38.9
click at [274, 79] on div at bounding box center [250, 78] width 87 height 43
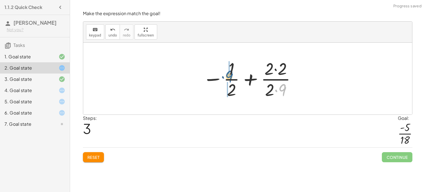
drag, startPoint x: 284, startPoint y: 88, endPoint x: 225, endPoint y: 74, distance: 61.0
click at [225, 74] on div at bounding box center [250, 78] width 100 height 43
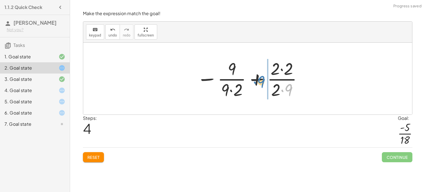
drag, startPoint x: 283, startPoint y: 89, endPoint x: 257, endPoint y: 82, distance: 27.6
click at [257, 82] on div at bounding box center [250, 78] width 112 height 43
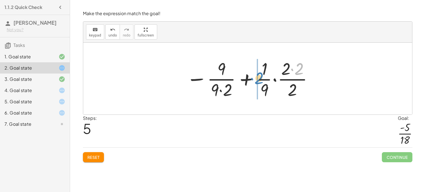
drag, startPoint x: 292, startPoint y: 72, endPoint x: 253, endPoint y: 80, distance: 40.1
click at [253, 80] on div at bounding box center [250, 78] width 133 height 43
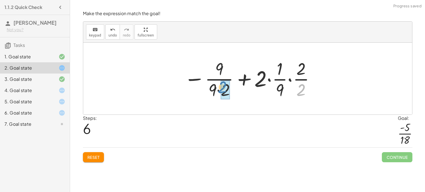
drag, startPoint x: 299, startPoint y: 87, endPoint x: 221, endPoint y: 87, distance: 77.9
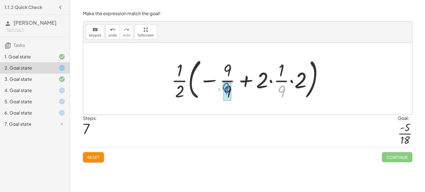
drag, startPoint x: 285, startPoint y: 88, endPoint x: 232, endPoint y: 86, distance: 52.7
click at [232, 86] on div at bounding box center [250, 78] width 162 height 47
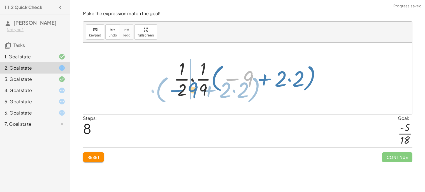
drag, startPoint x: 245, startPoint y: 80, endPoint x: 187, endPoint y: 92, distance: 59.4
click at [187, 92] on div at bounding box center [249, 78] width 157 height 43
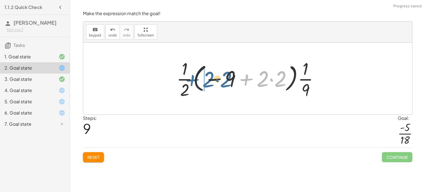
drag, startPoint x: 254, startPoint y: 86, endPoint x: 196, endPoint y: 87, distance: 57.5
click at [196, 87] on div at bounding box center [250, 78] width 152 height 43
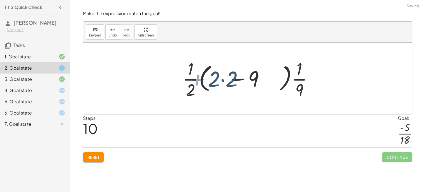
click at [219, 83] on div at bounding box center [249, 78] width 131 height 43
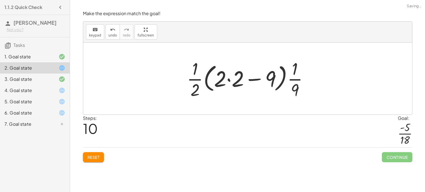
click at [252, 81] on div at bounding box center [249, 78] width 131 height 43
click at [202, 80] on div at bounding box center [249, 78] width 131 height 43
click at [299, 79] on div at bounding box center [249, 78] width 131 height 43
drag, startPoint x: 272, startPoint y: 80, endPoint x: 229, endPoint y: 77, distance: 43.2
click at [229, 77] on div at bounding box center [249, 78] width 131 height 43
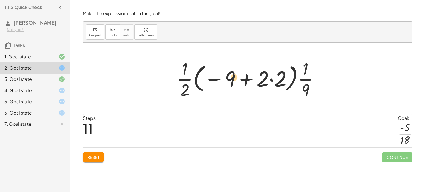
drag, startPoint x: 268, startPoint y: 79, endPoint x: 240, endPoint y: 79, distance: 27.5
click at [238, 78] on div at bounding box center [250, 78] width 152 height 43
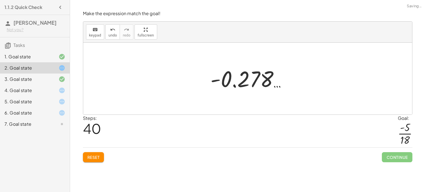
click at [89, 167] on div "Simplify. keyboard keypad undo undo redo redo fullscreen - | − 3 + 7 | - | + 7 …" at bounding box center [247, 96] width 355 height 192
click at [92, 159] on span "Reset" at bounding box center [93, 156] width 12 height 5
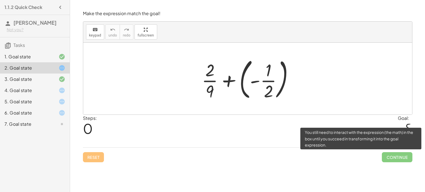
click at [385, 157] on span "Continue" at bounding box center [397, 157] width 30 height 10
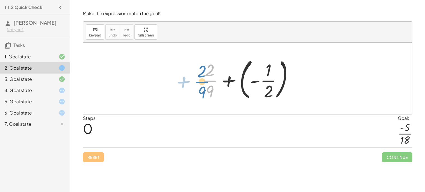
drag, startPoint x: 209, startPoint y: 85, endPoint x: 198, endPoint y: 87, distance: 10.8
click at [198, 87] on div "+ · 2 · 9 + · 2 · 9 + ( - · 1 · 2 )" at bounding box center [247, 78] width 109 height 49
click at [260, 80] on div at bounding box center [250, 78] width 102 height 47
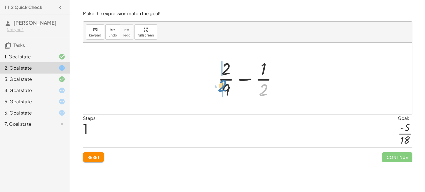
drag, startPoint x: 264, startPoint y: 92, endPoint x: 222, endPoint y: 89, distance: 41.9
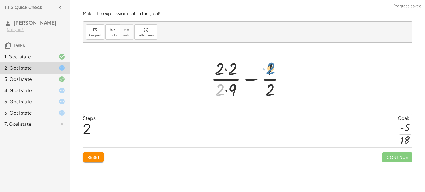
drag, startPoint x: 219, startPoint y: 90, endPoint x: 271, endPoint y: 69, distance: 55.8
click at [271, 69] on div at bounding box center [249, 78] width 83 height 43
drag, startPoint x: 221, startPoint y: 91, endPoint x: 217, endPoint y: 75, distance: 16.0
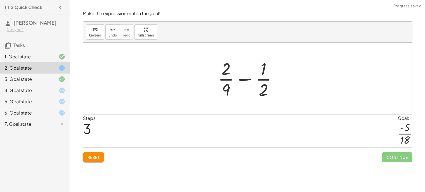
click at [225, 73] on div at bounding box center [249, 78] width 69 height 43
click at [262, 90] on div at bounding box center [249, 78] width 69 height 43
click at [264, 80] on div at bounding box center [249, 78] width 69 height 43
click at [246, 78] on div at bounding box center [249, 78] width 69 height 43
click at [223, 79] on div at bounding box center [249, 78] width 69 height 43
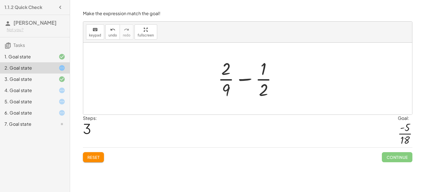
click at [223, 79] on div at bounding box center [249, 78] width 69 height 43
click at [223, 79] on div at bounding box center [250, 78] width 114 height 43
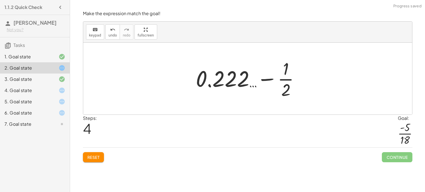
click at [224, 80] on div at bounding box center [250, 78] width 114 height 43
click at [115, 37] on button "undo undo" at bounding box center [112, 31] width 15 height 15
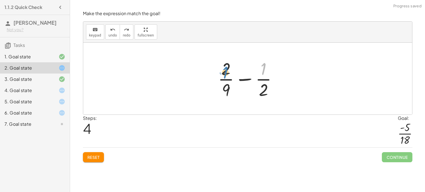
drag, startPoint x: 261, startPoint y: 73, endPoint x: 223, endPoint y: 77, distance: 38.3
click at [223, 77] on div at bounding box center [249, 78] width 69 height 43
drag, startPoint x: 242, startPoint y: 77, endPoint x: 202, endPoint y: 70, distance: 40.7
click at [202, 70] on div "+ · 2 · 9 + ( - · 1 · 2 ) + · 2 · 9 − · 1 · 2 + · 2 · 2 · 2 · 9 − · 1 · 2 − · 1…" at bounding box center [247, 79] width 329 height 72
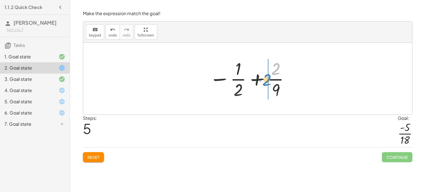
drag, startPoint x: 273, startPoint y: 71, endPoint x: 264, endPoint y: 82, distance: 14.5
click at [264, 82] on div at bounding box center [250, 78] width 87 height 43
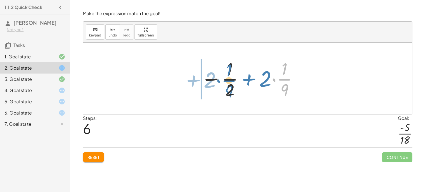
drag, startPoint x: 272, startPoint y: 81, endPoint x: 217, endPoint y: 82, distance: 55.5
click at [217, 82] on div at bounding box center [249, 78] width 103 height 43
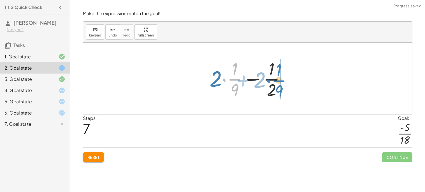
drag, startPoint x: 223, startPoint y: 80, endPoint x: 268, endPoint y: 82, distance: 44.9
click at [268, 82] on div at bounding box center [250, 78] width 86 height 43
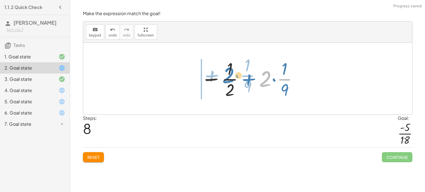
drag, startPoint x: 266, startPoint y: 82, endPoint x: 217, endPoint y: 79, distance: 49.7
click at [217, 79] on div at bounding box center [249, 78] width 103 height 43
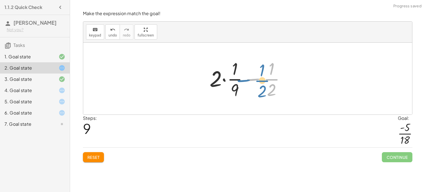
drag, startPoint x: 256, startPoint y: 79, endPoint x: 227, endPoint y: 75, distance: 29.8
click at [227, 75] on div at bounding box center [250, 78] width 86 height 43
drag, startPoint x: 251, startPoint y: 78, endPoint x: 207, endPoint y: 73, distance: 44.0
click at [207, 73] on div at bounding box center [250, 78] width 86 height 43
drag, startPoint x: 253, startPoint y: 80, endPoint x: 214, endPoint y: 73, distance: 39.2
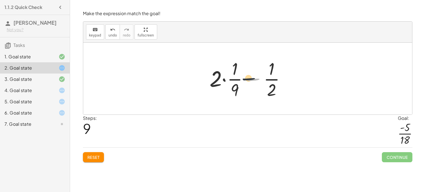
click at [214, 73] on div at bounding box center [250, 78] width 86 height 43
drag, startPoint x: 224, startPoint y: 79, endPoint x: 256, endPoint y: 76, distance: 31.2
click at [256, 76] on div at bounding box center [250, 78] width 86 height 43
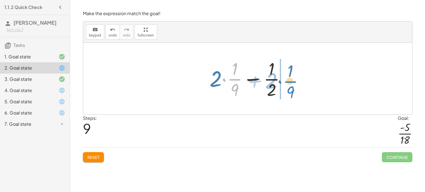
drag, startPoint x: 224, startPoint y: 81, endPoint x: 281, endPoint y: 84, distance: 57.5
click at [281, 84] on div at bounding box center [250, 78] width 86 height 43
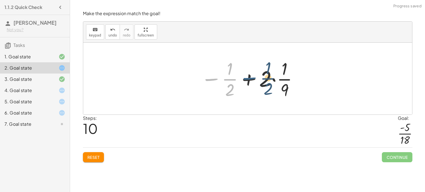
drag, startPoint x: 214, startPoint y: 79, endPoint x: 252, endPoint y: 78, distance: 38.4
click at [252, 78] on div at bounding box center [249, 78] width 103 height 43
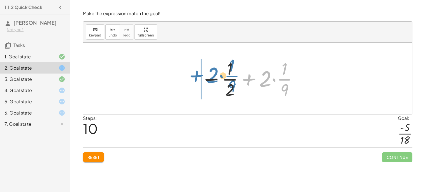
drag, startPoint x: 252, startPoint y: 78, endPoint x: 199, endPoint y: 75, distance: 53.3
click at [199, 75] on div at bounding box center [249, 78] width 103 height 43
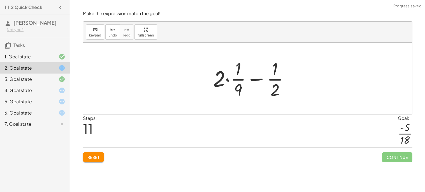
click at [227, 79] on div at bounding box center [253, 78] width 86 height 43
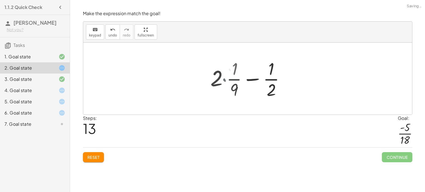
click at [227, 79] on div at bounding box center [250, 78] width 114 height 43
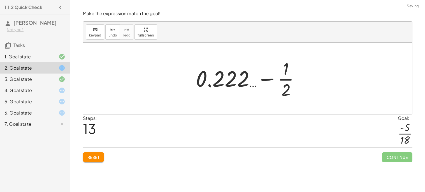
click at [269, 79] on div at bounding box center [250, 78] width 114 height 43
click at [282, 81] on div at bounding box center [250, 78] width 114 height 43
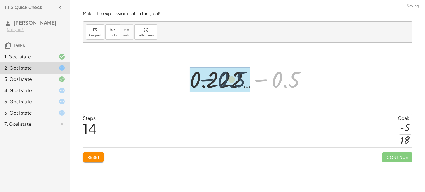
drag, startPoint x: 276, startPoint y: 71, endPoint x: 219, endPoint y: 72, distance: 56.3
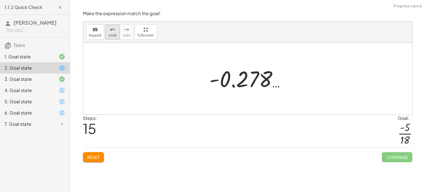
click at [110, 34] on span "undo" at bounding box center [112, 35] width 8 height 4
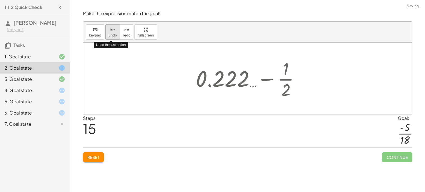
click at [110, 34] on span "undo" at bounding box center [112, 35] width 8 height 4
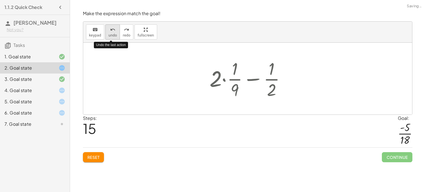
click at [110, 34] on span "undo" at bounding box center [112, 35] width 8 height 4
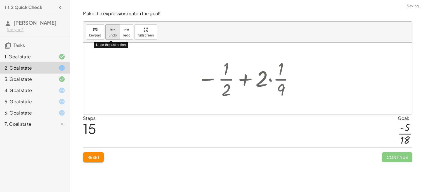
click at [110, 34] on span "undo" at bounding box center [112, 35] width 8 height 4
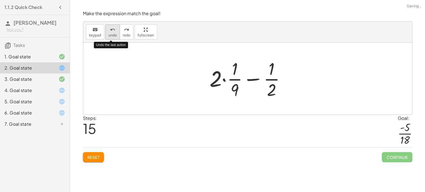
click at [110, 34] on span "undo" at bounding box center [112, 35] width 8 height 4
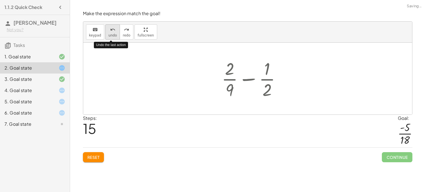
click at [110, 34] on span "undo" at bounding box center [112, 35] width 8 height 4
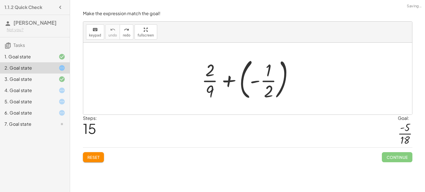
click at [101, 156] on button "Reset" at bounding box center [93, 157] width 21 height 10
click at [57, 124] on div at bounding box center [58, 124] width 16 height 7
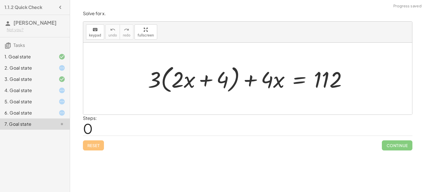
click at [53, 116] on div at bounding box center [58, 112] width 16 height 7
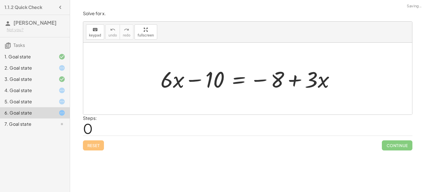
click at [50, 110] on div at bounding box center [58, 112] width 16 height 7
click at [47, 118] on div "5. Goal state" at bounding box center [35, 123] width 70 height 11
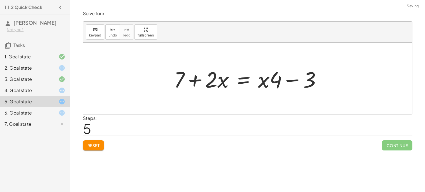
click at [45, 92] on div "4. Goal state" at bounding box center [26, 90] width 45 height 7
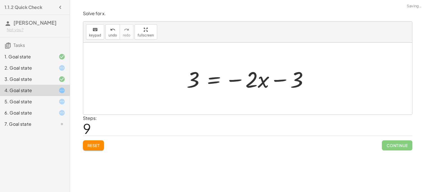
click at [93, 142] on button "Reset" at bounding box center [93, 145] width 21 height 10
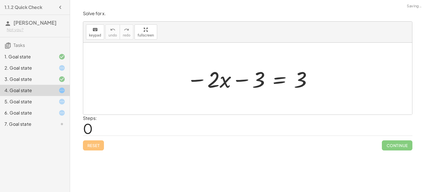
click at [54, 92] on div at bounding box center [58, 90] width 16 height 7
click at [57, 118] on div "5. Goal state" at bounding box center [35, 123] width 70 height 11
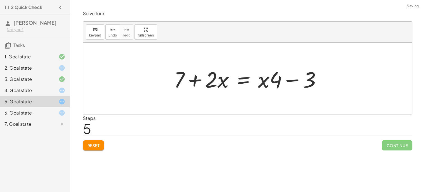
click at [91, 144] on span "Reset" at bounding box center [93, 145] width 12 height 5
click at [42, 85] on div "2. Goal state" at bounding box center [35, 90] width 70 height 11
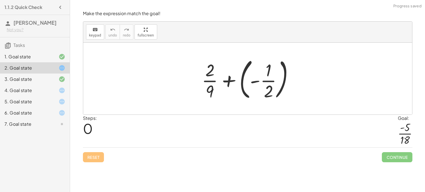
click at [41, 77] on div "3. Goal state" at bounding box center [26, 79] width 45 height 7
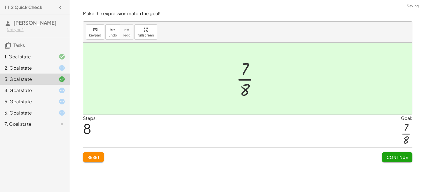
click at [59, 68] on icon at bounding box center [62, 67] width 7 height 7
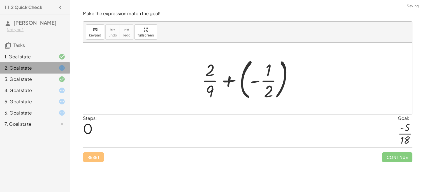
click at [59, 68] on icon at bounding box center [62, 67] width 7 height 7
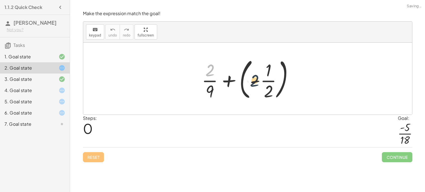
drag, startPoint x: 208, startPoint y: 71, endPoint x: 255, endPoint y: 82, distance: 48.0
click at [255, 82] on div at bounding box center [250, 78] width 102 height 47
drag, startPoint x: 269, startPoint y: 88, endPoint x: 208, endPoint y: 90, distance: 60.3
click at [208, 90] on div at bounding box center [250, 78] width 102 height 47
drag, startPoint x: 216, startPoint y: 90, endPoint x: 261, endPoint y: 91, distance: 45.1
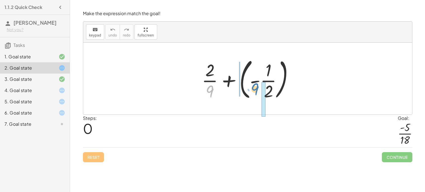
click at [261, 91] on div at bounding box center [250, 78] width 102 height 47
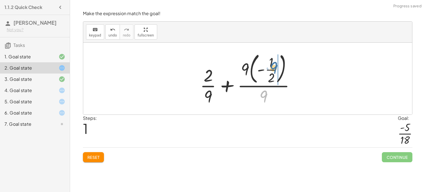
drag, startPoint x: 265, startPoint y: 95, endPoint x: 281, endPoint y: 61, distance: 37.8
click at [281, 61] on div at bounding box center [249, 78] width 105 height 57
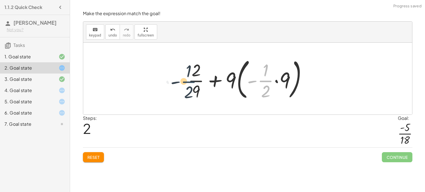
drag, startPoint x: 266, startPoint y: 79, endPoint x: 185, endPoint y: 80, distance: 81.0
click at [185, 80] on div at bounding box center [249, 78] width 129 height 47
drag, startPoint x: 263, startPoint y: 87, endPoint x: 296, endPoint y: 73, distance: 35.6
click at [296, 73] on div at bounding box center [249, 78] width 129 height 47
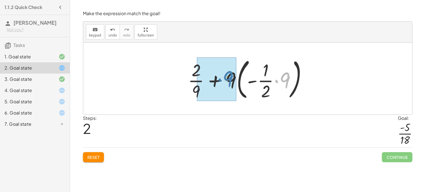
drag, startPoint x: 289, startPoint y: 78, endPoint x: 236, endPoint y: 79, distance: 53.8
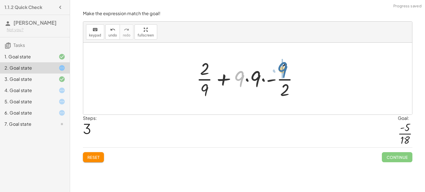
drag, startPoint x: 238, startPoint y: 78, endPoint x: 282, endPoint y: 70, distance: 44.2
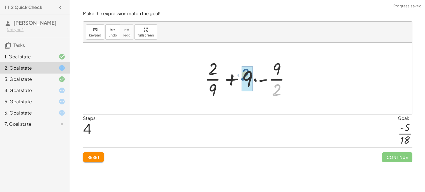
drag, startPoint x: 277, startPoint y: 90, endPoint x: 245, endPoint y: 75, distance: 35.0
click at [249, 89] on div at bounding box center [250, 78] width 96 height 43
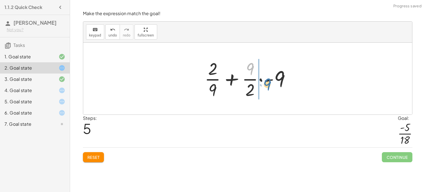
drag, startPoint x: 253, startPoint y: 69, endPoint x: 268, endPoint y: 84, distance: 20.6
click at [268, 84] on div at bounding box center [250, 78] width 96 height 43
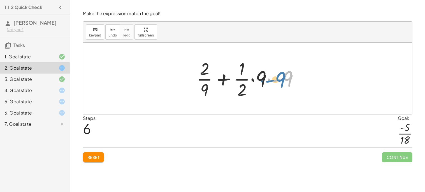
drag, startPoint x: 275, startPoint y: 79, endPoint x: 269, endPoint y: 80, distance: 6.5
click at [269, 80] on div at bounding box center [250, 78] width 112 height 43
click at [277, 81] on div at bounding box center [250, 78] width 112 height 43
click at [277, 81] on div at bounding box center [250, 78] width 106 height 43
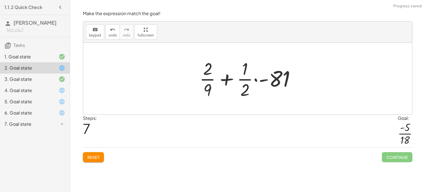
click at [276, 82] on div at bounding box center [250, 78] width 106 height 43
click at [276, 82] on div at bounding box center [250, 78] width 96 height 43
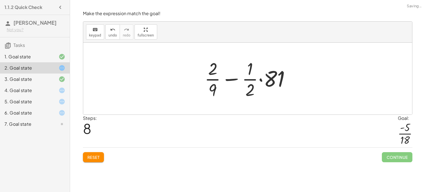
click at [276, 82] on div at bounding box center [250, 78] width 96 height 43
click at [276, 82] on div at bounding box center [250, 78] width 76 height 43
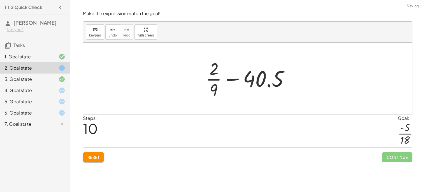
click at [254, 81] on div at bounding box center [250, 78] width 94 height 43
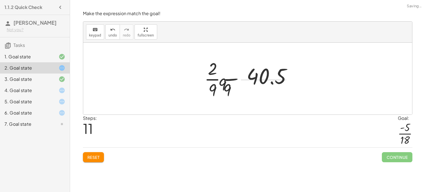
click at [254, 81] on div at bounding box center [249, 78] width 103 height 43
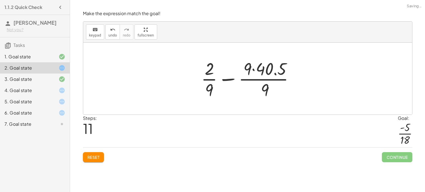
click at [254, 81] on div at bounding box center [249, 78] width 103 height 43
click at [214, 70] on div at bounding box center [249, 78] width 103 height 43
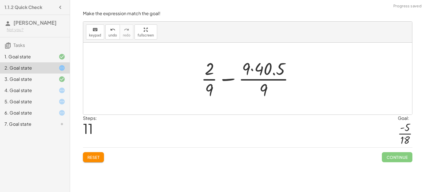
click at [214, 70] on div at bounding box center [249, 78] width 103 height 43
drag, startPoint x: 290, startPoint y: 73, endPoint x: 240, endPoint y: 77, distance: 50.9
click at [240, 77] on div at bounding box center [249, 78] width 103 height 43
drag, startPoint x: 276, startPoint y: 66, endPoint x: 253, endPoint y: 83, distance: 28.2
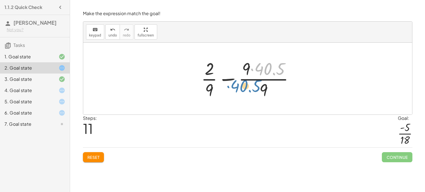
click at [253, 83] on div at bounding box center [249, 78] width 103 height 43
drag, startPoint x: 264, startPoint y: 71, endPoint x: 236, endPoint y: 86, distance: 31.7
click at [236, 86] on div at bounding box center [249, 78] width 103 height 43
drag, startPoint x: 273, startPoint y: 68, endPoint x: 238, endPoint y: 80, distance: 36.5
click at [238, 80] on div at bounding box center [249, 78] width 103 height 43
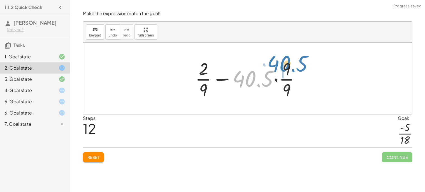
drag, startPoint x: 266, startPoint y: 84, endPoint x: 299, endPoint y: 71, distance: 35.4
click at [299, 71] on div at bounding box center [250, 78] width 115 height 43
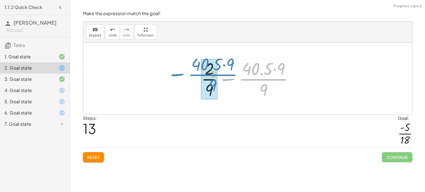
drag, startPoint x: 267, startPoint y: 84, endPoint x: 214, endPoint y: 81, distance: 52.2
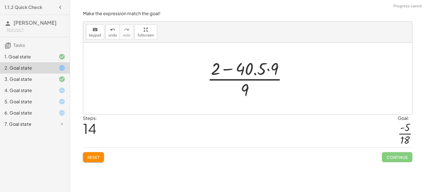
click at [243, 72] on div at bounding box center [250, 78] width 91 height 43
click at [243, 91] on div at bounding box center [250, 78] width 91 height 43
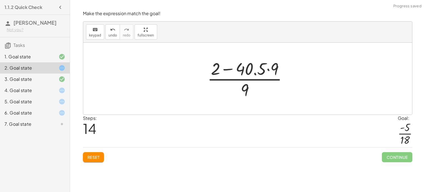
click at [243, 91] on div at bounding box center [250, 78] width 91 height 43
click at [112, 33] on span "undo" at bounding box center [112, 35] width 8 height 4
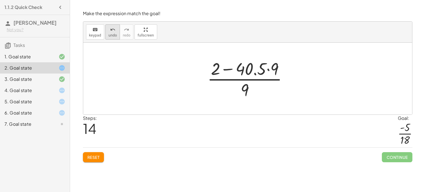
click at [112, 33] on span "undo" at bounding box center [112, 35] width 8 height 4
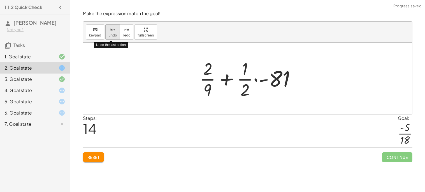
click at [96, 153] on button "Reset" at bounding box center [93, 157] width 21 height 10
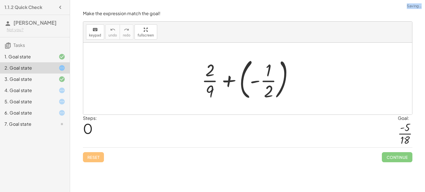
click at [96, 153] on div "Reset Continue" at bounding box center [248, 154] width 330 height 15
drag, startPoint x: 207, startPoint y: 87, endPoint x: 259, endPoint y: 83, distance: 52.2
click at [259, 83] on div at bounding box center [250, 78] width 102 height 47
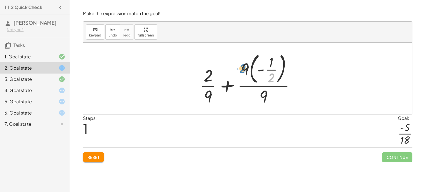
drag, startPoint x: 269, startPoint y: 77, endPoint x: 239, endPoint y: 68, distance: 31.1
click at [239, 68] on div at bounding box center [249, 78] width 105 height 57
click at [98, 160] on button "Reset" at bounding box center [93, 157] width 21 height 10
click at [98, 160] on div "Reset Continue" at bounding box center [248, 154] width 330 height 15
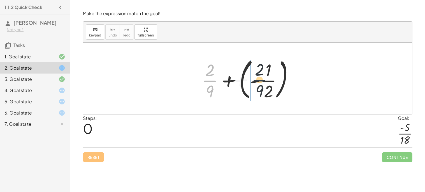
drag, startPoint x: 208, startPoint y: 76, endPoint x: 259, endPoint y: 76, distance: 51.0
click at [259, 76] on div at bounding box center [250, 78] width 102 height 47
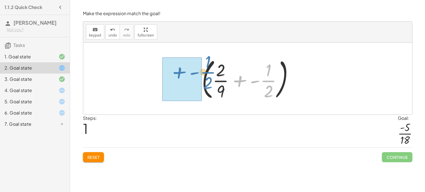
drag, startPoint x: 267, startPoint y: 85, endPoint x: 206, endPoint y: 77, distance: 61.4
click at [206, 77] on div at bounding box center [250, 78] width 102 height 47
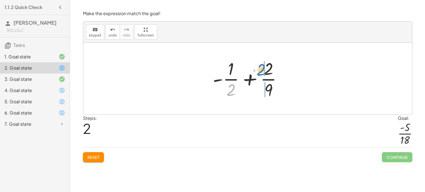
drag, startPoint x: 230, startPoint y: 92, endPoint x: 261, endPoint y: 72, distance: 36.5
click at [261, 72] on div at bounding box center [250, 78] width 80 height 43
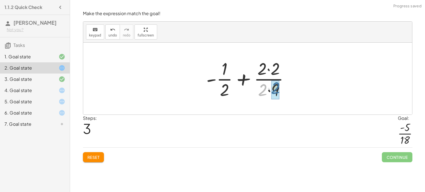
drag, startPoint x: 264, startPoint y: 91, endPoint x: 277, endPoint y: 89, distance: 13.0
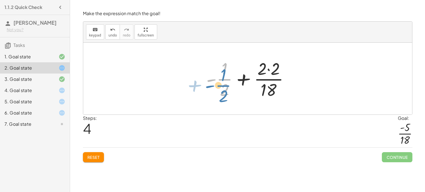
drag, startPoint x: 214, startPoint y: 80, endPoint x: 205, endPoint y: 85, distance: 10.3
click at [205, 85] on div at bounding box center [249, 78] width 93 height 43
click at [240, 79] on div at bounding box center [249, 78] width 93 height 43
click at [269, 69] on div at bounding box center [249, 78] width 93 height 43
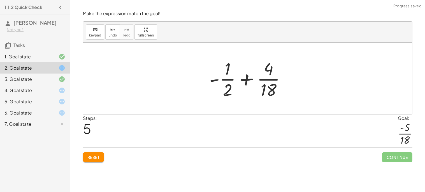
click at [228, 85] on div at bounding box center [250, 78] width 86 height 43
click at [272, 93] on div at bounding box center [250, 78] width 86 height 43
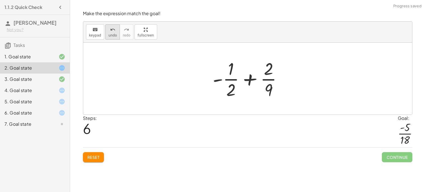
click at [114, 29] on div "undo" at bounding box center [112, 29] width 8 height 7
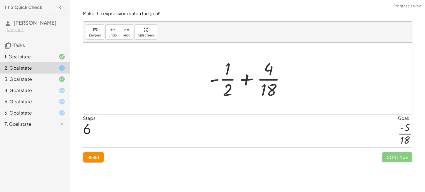
click at [225, 71] on div at bounding box center [250, 78] width 86 height 43
click at [228, 74] on div at bounding box center [250, 78] width 86 height 43
click at [226, 79] on div at bounding box center [250, 78] width 86 height 43
click at [228, 89] on div at bounding box center [250, 78] width 86 height 43
drag, startPoint x: 226, startPoint y: 71, endPoint x: 229, endPoint y: 85, distance: 15.0
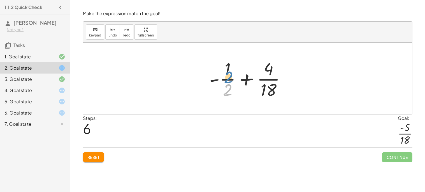
drag, startPoint x: 229, startPoint y: 91, endPoint x: 230, endPoint y: 74, distance: 16.8
click at [230, 74] on div at bounding box center [250, 78] width 86 height 43
drag, startPoint x: 229, startPoint y: 73, endPoint x: 228, endPoint y: 90, distance: 16.6
drag, startPoint x: 228, startPoint y: 90, endPoint x: 228, endPoint y: 71, distance: 18.8
click at [228, 71] on div at bounding box center [250, 78] width 86 height 43
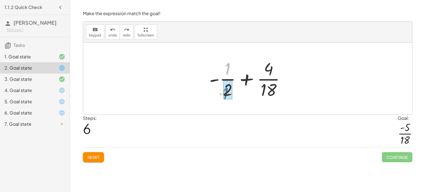
drag, startPoint x: 228, startPoint y: 71, endPoint x: 222, endPoint y: 100, distance: 29.1
drag, startPoint x: 226, startPoint y: 65, endPoint x: 228, endPoint y: 87, distance: 21.4
click at [217, 78] on div at bounding box center [250, 78] width 86 height 43
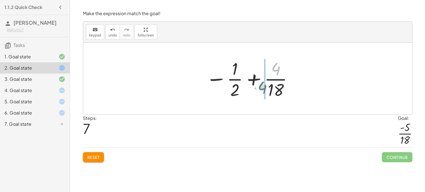
drag, startPoint x: 279, startPoint y: 72, endPoint x: 265, endPoint y: 91, distance: 23.5
click at [265, 91] on div at bounding box center [249, 78] width 93 height 43
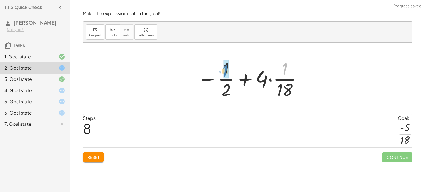
drag, startPoint x: 283, startPoint y: 70, endPoint x: 224, endPoint y: 74, distance: 59.0
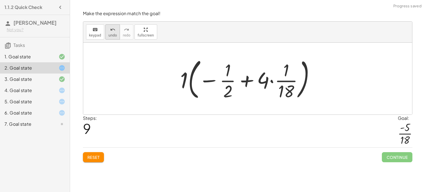
click at [113, 34] on span "undo" at bounding box center [112, 35] width 8 height 4
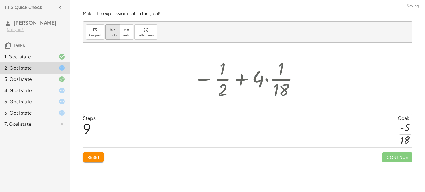
click at [113, 34] on span "undo" at bounding box center [112, 35] width 8 height 4
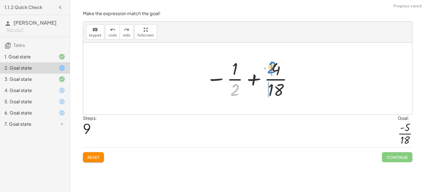
drag, startPoint x: 236, startPoint y: 87, endPoint x: 274, endPoint y: 65, distance: 43.8
click at [274, 65] on div at bounding box center [249, 78] width 93 height 43
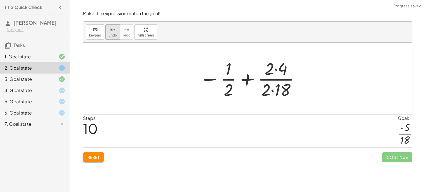
click at [110, 29] on icon "undo" at bounding box center [112, 29] width 5 height 7
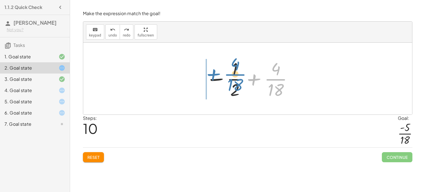
drag, startPoint x: 255, startPoint y: 79, endPoint x: 212, endPoint y: 75, distance: 44.0
click at [212, 75] on div at bounding box center [249, 78] width 93 height 43
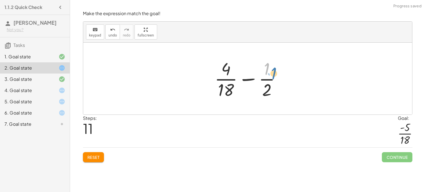
drag, startPoint x: 266, startPoint y: 73, endPoint x: 274, endPoint y: 78, distance: 9.3
click at [274, 78] on div at bounding box center [250, 78] width 76 height 43
click at [250, 80] on div at bounding box center [250, 78] width 76 height 43
click at [230, 82] on div at bounding box center [250, 78] width 76 height 43
click at [230, 82] on div at bounding box center [249, 78] width 69 height 43
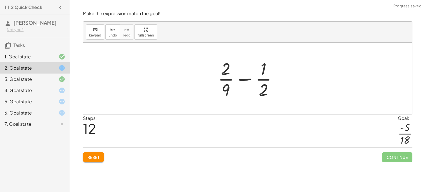
click at [229, 82] on div at bounding box center [249, 78] width 69 height 43
click at [112, 33] on span "undo" at bounding box center [112, 35] width 8 height 4
click at [267, 76] on div at bounding box center [250, 78] width 76 height 43
click at [265, 80] on div at bounding box center [250, 78] width 76 height 43
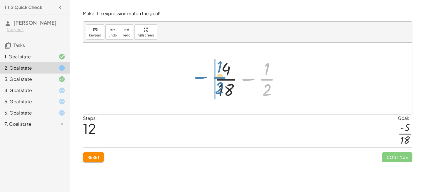
drag, startPoint x: 246, startPoint y: 81, endPoint x: 198, endPoint y: 79, distance: 47.7
click at [198, 79] on div "+ · 2 · 9 + ( - · 1 · 2 ) ( + · 2 · 9 + - · 1 · 2 ) + - · 1 · 2 + · 2 · 9 + - ·…" at bounding box center [247, 79] width 329 height 72
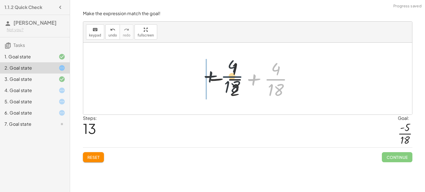
drag, startPoint x: 270, startPoint y: 82, endPoint x: 210, endPoint y: 79, distance: 60.6
click at [210, 79] on div at bounding box center [249, 78] width 93 height 43
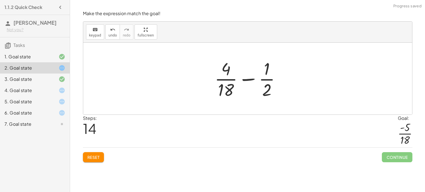
click at [249, 78] on div at bounding box center [250, 78] width 76 height 43
click at [249, 78] on div at bounding box center [249, 78] width 77 height 43
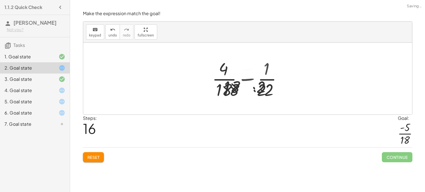
click at [249, 78] on div at bounding box center [249, 78] width 77 height 43
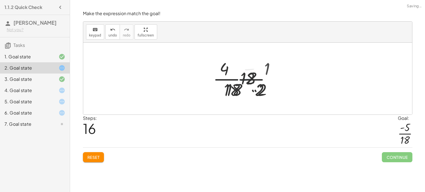
click at [249, 78] on div at bounding box center [249, 78] width 77 height 43
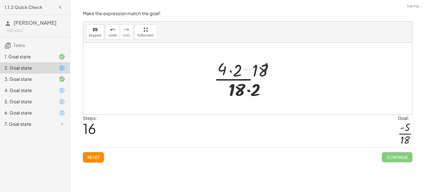
click at [249, 78] on div at bounding box center [249, 78] width 77 height 43
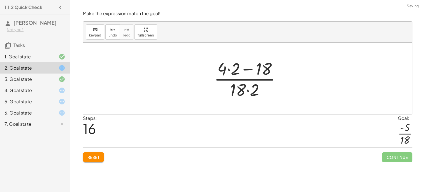
click at [249, 78] on div at bounding box center [249, 78] width 77 height 43
click at [109, 40] on div "keyboard keypad undo [PERSON_NAME] redo fullscreen" at bounding box center [247, 32] width 329 height 21
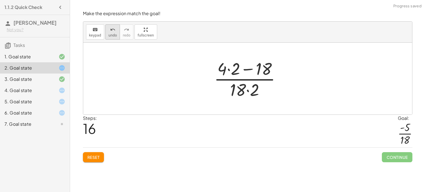
click at [109, 36] on span "undo" at bounding box center [112, 35] width 8 height 4
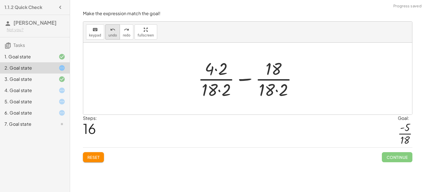
click at [108, 37] on span "undo" at bounding box center [112, 35] width 8 height 4
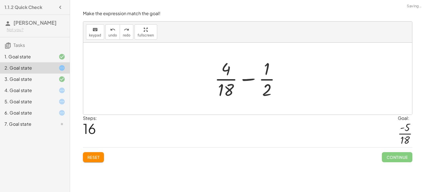
click at [242, 77] on div at bounding box center [250, 78] width 76 height 43
click at [247, 80] on div at bounding box center [250, 78] width 76 height 43
click at [249, 79] on div at bounding box center [250, 78] width 76 height 43
click at [263, 87] on div at bounding box center [250, 78] width 76 height 43
click at [268, 89] on div at bounding box center [250, 78] width 76 height 43
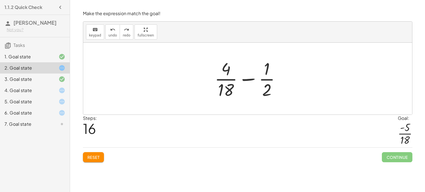
click at [222, 89] on div at bounding box center [250, 78] width 76 height 43
click at [263, 77] on div at bounding box center [249, 78] width 69 height 43
click at [263, 71] on div at bounding box center [249, 78] width 69 height 43
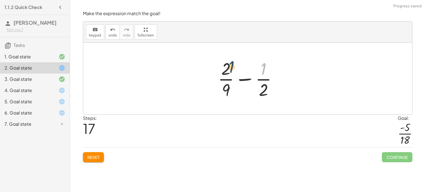
drag, startPoint x: 263, startPoint y: 71, endPoint x: 227, endPoint y: 69, distance: 35.9
click at [227, 69] on div at bounding box center [249, 78] width 69 height 43
drag, startPoint x: 265, startPoint y: 90, endPoint x: 226, endPoint y: 93, distance: 39.6
click at [226, 93] on div at bounding box center [249, 78] width 69 height 43
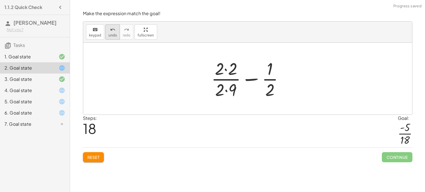
click at [106, 34] on button "undo undo" at bounding box center [112, 31] width 15 height 15
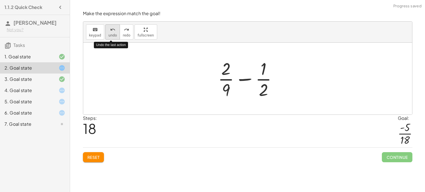
click at [106, 34] on button "undo undo" at bounding box center [112, 31] width 15 height 15
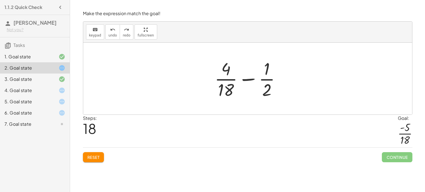
click at [227, 69] on div at bounding box center [250, 78] width 76 height 43
drag, startPoint x: 266, startPoint y: 90, endPoint x: 225, endPoint y: 75, distance: 44.0
click at [225, 75] on div at bounding box center [250, 78] width 76 height 43
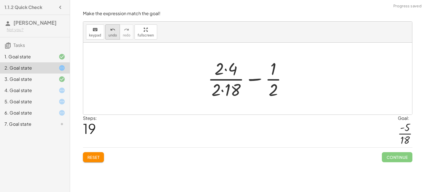
click at [112, 30] on icon "undo" at bounding box center [112, 29] width 5 height 7
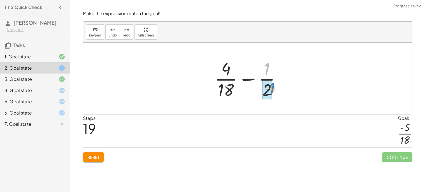
drag, startPoint x: 268, startPoint y: 72, endPoint x: 269, endPoint y: 94, distance: 22.2
drag, startPoint x: 269, startPoint y: 95, endPoint x: 242, endPoint y: 91, distance: 27.8
click at [242, 91] on div at bounding box center [250, 78] width 76 height 43
drag, startPoint x: 265, startPoint y: 89, endPoint x: 231, endPoint y: 86, distance: 34.0
click at [231, 86] on div at bounding box center [250, 78] width 76 height 43
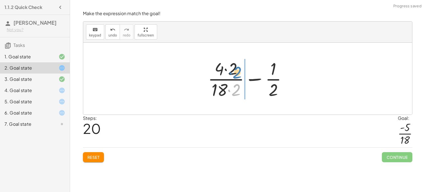
drag, startPoint x: 230, startPoint y: 90, endPoint x: 238, endPoint y: 78, distance: 14.9
click at [238, 78] on div at bounding box center [249, 78] width 89 height 43
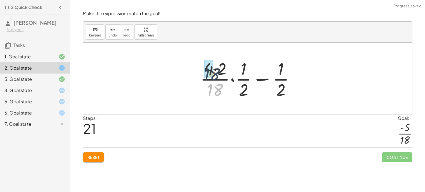
drag, startPoint x: 221, startPoint y: 91, endPoint x: 221, endPoint y: 76, distance: 15.4
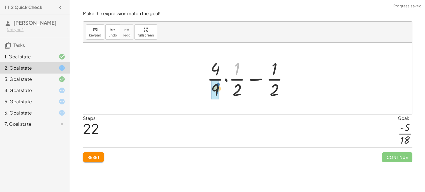
drag, startPoint x: 236, startPoint y: 71, endPoint x: 217, endPoint y: 90, distance: 27.0
drag, startPoint x: 238, startPoint y: 89, endPoint x: 219, endPoint y: 73, distance: 25.0
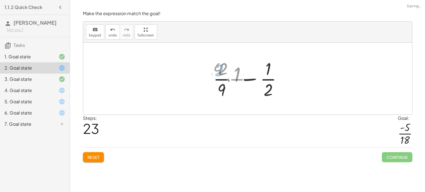
click at [218, 80] on div at bounding box center [249, 78] width 69 height 43
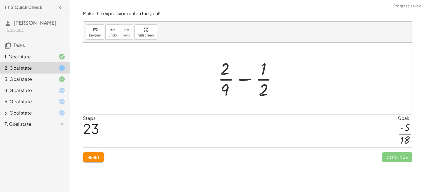
click at [227, 77] on div at bounding box center [249, 78] width 69 height 43
drag, startPoint x: 262, startPoint y: 77, endPoint x: 222, endPoint y: 73, distance: 39.7
click at [222, 73] on div at bounding box center [249, 78] width 69 height 43
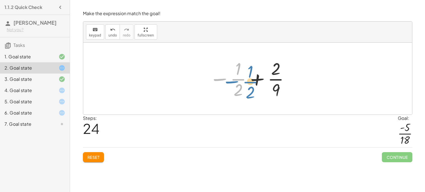
drag, startPoint x: 221, startPoint y: 78, endPoint x: 231, endPoint y: 81, distance: 10.7
click at [231, 81] on div at bounding box center [250, 78] width 87 height 43
drag, startPoint x: 279, startPoint y: 90, endPoint x: 242, endPoint y: 71, distance: 42.1
click at [242, 71] on div at bounding box center [250, 78] width 87 height 43
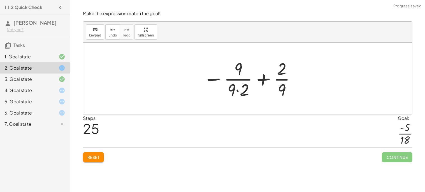
click at [231, 87] on div at bounding box center [249, 78] width 99 height 43
drag, startPoint x: 284, startPoint y: 73, endPoint x: 235, endPoint y: 92, distance: 52.1
click at [235, 92] on div at bounding box center [249, 78] width 99 height 43
drag, startPoint x: 240, startPoint y: 68, endPoint x: 254, endPoint y: 84, distance: 21.2
click at [254, 84] on div at bounding box center [249, 78] width 99 height 43
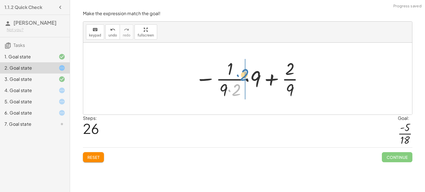
drag, startPoint x: 237, startPoint y: 89, endPoint x: 245, endPoint y: 76, distance: 15.6
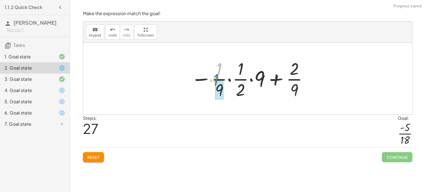
drag, startPoint x: 217, startPoint y: 69, endPoint x: 212, endPoint y: 78, distance: 10.5
click at [212, 78] on div at bounding box center [250, 78] width 124 height 43
drag, startPoint x: 257, startPoint y: 77, endPoint x: 213, endPoint y: 77, distance: 44.0
click at [213, 77] on div at bounding box center [250, 78] width 124 height 43
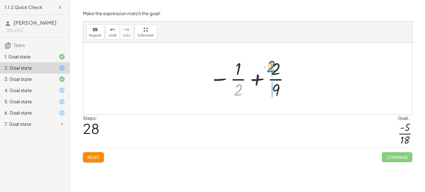
drag, startPoint x: 243, startPoint y: 92, endPoint x: 276, endPoint y: 69, distance: 40.0
click at [276, 69] on div at bounding box center [250, 78] width 87 height 43
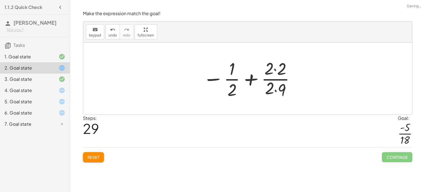
click at [275, 70] on div at bounding box center [250, 78] width 100 height 43
click at [271, 90] on div at bounding box center [249, 78] width 99 height 43
click at [276, 89] on div at bounding box center [249, 78] width 99 height 43
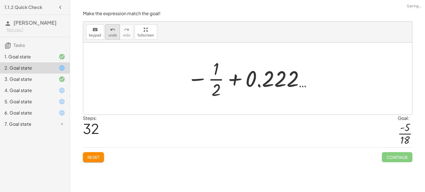
click at [113, 27] on icon "undo" at bounding box center [112, 29] width 5 height 7
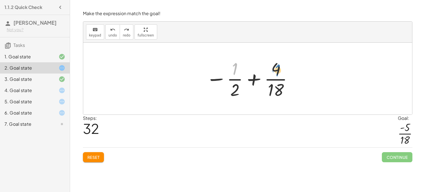
drag, startPoint x: 234, startPoint y: 74, endPoint x: 277, endPoint y: 75, distance: 42.6
click at [277, 75] on div at bounding box center [249, 78] width 93 height 43
drag, startPoint x: 214, startPoint y: 82, endPoint x: 256, endPoint y: 79, distance: 42.7
click at [256, 79] on div at bounding box center [249, 78] width 93 height 43
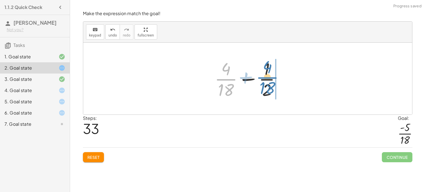
drag, startPoint x: 233, startPoint y: 80, endPoint x: 275, endPoint y: 78, distance: 42.1
click at [275, 78] on div at bounding box center [250, 78] width 76 height 43
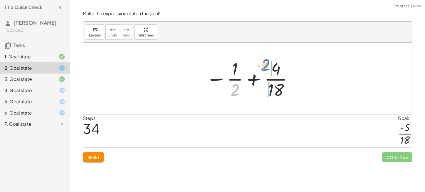
drag, startPoint x: 234, startPoint y: 90, endPoint x: 263, endPoint y: 65, distance: 38.4
click at [263, 65] on div at bounding box center [249, 78] width 93 height 43
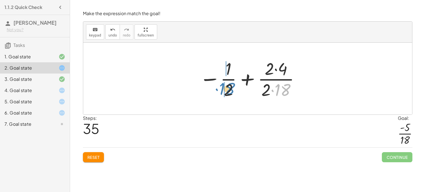
drag, startPoint x: 284, startPoint y: 91, endPoint x: 228, endPoint y: 90, distance: 55.8
click at [228, 90] on div at bounding box center [250, 78] width 106 height 43
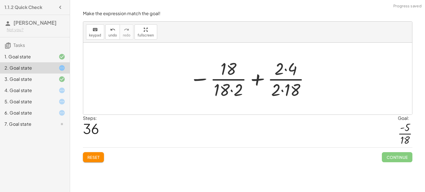
click at [282, 86] on div at bounding box center [250, 78] width 126 height 43
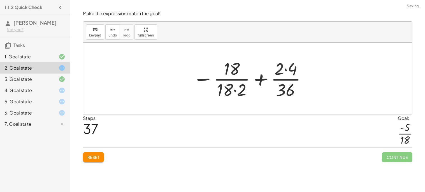
click at [281, 70] on div at bounding box center [250, 78] width 120 height 43
click at [283, 84] on div at bounding box center [250, 78] width 120 height 43
drag, startPoint x: 284, startPoint y: 88, endPoint x: 222, endPoint y: 68, distance: 64.9
click at [222, 68] on div at bounding box center [250, 78] width 120 height 43
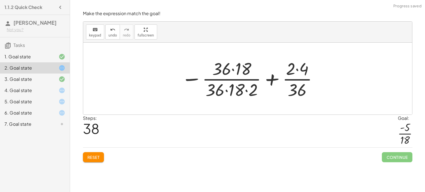
click at [220, 71] on div at bounding box center [250, 78] width 143 height 43
click at [232, 87] on div at bounding box center [250, 78] width 143 height 43
click at [232, 87] on div at bounding box center [250, 78] width 133 height 43
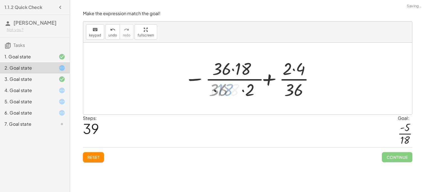
click at [232, 87] on div at bounding box center [250, 78] width 133 height 43
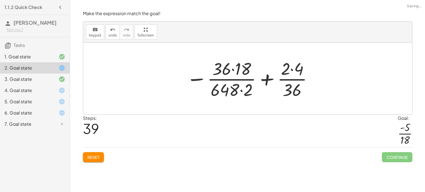
click at [238, 90] on div at bounding box center [250, 78] width 133 height 43
click at [226, 68] on div at bounding box center [250, 78] width 133 height 43
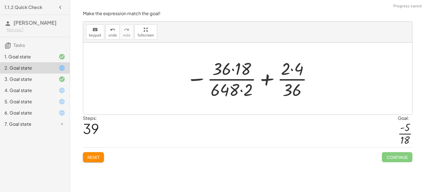
click at [279, 70] on div at bounding box center [250, 78] width 133 height 43
click at [285, 72] on div at bounding box center [250, 78] width 133 height 43
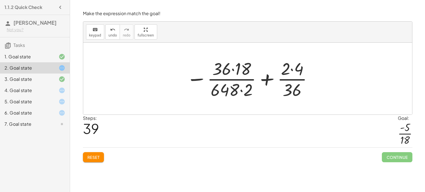
click at [288, 89] on div at bounding box center [250, 78] width 133 height 43
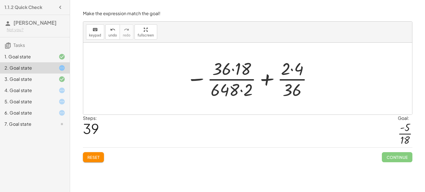
click at [288, 89] on div at bounding box center [250, 78] width 133 height 43
click at [99, 156] on span "Reset" at bounding box center [93, 156] width 12 height 5
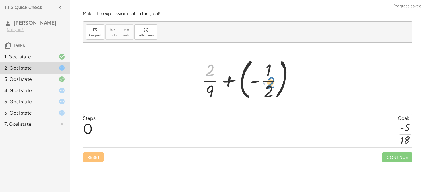
drag, startPoint x: 210, startPoint y: 72, endPoint x: 269, endPoint y: 87, distance: 60.7
click at [269, 87] on div at bounding box center [250, 78] width 102 height 47
drag, startPoint x: 271, startPoint y: 91, endPoint x: 208, endPoint y: 71, distance: 65.9
click at [208, 71] on div at bounding box center [250, 78] width 102 height 47
drag, startPoint x: 265, startPoint y: 72, endPoint x: 261, endPoint y: 95, distance: 23.5
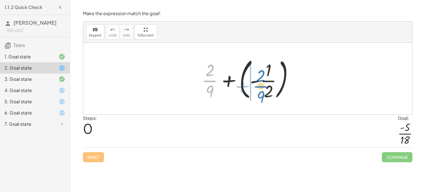
drag, startPoint x: 208, startPoint y: 76, endPoint x: 258, endPoint y: 80, distance: 49.6
click at [258, 80] on div at bounding box center [250, 78] width 102 height 47
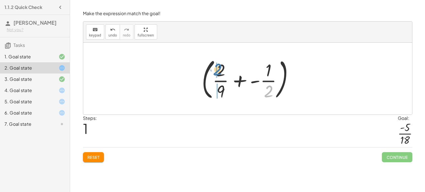
drag, startPoint x: 270, startPoint y: 91, endPoint x: 220, endPoint y: 71, distance: 53.6
click at [220, 71] on div at bounding box center [250, 78] width 102 height 47
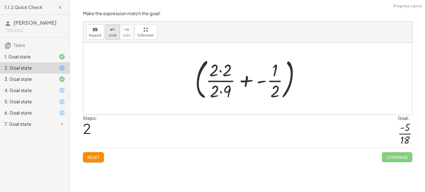
click at [113, 35] on span "undo" at bounding box center [112, 35] width 8 height 4
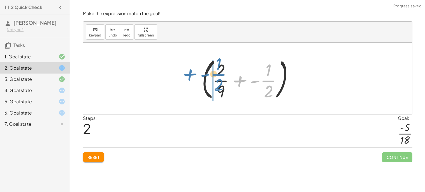
drag, startPoint x: 238, startPoint y: 80, endPoint x: 186, endPoint y: 74, distance: 53.0
click at [186, 74] on div "+ · 2 · 9 + ( - · 1 · 2 ) + - · 1 · 2 ( + · 2 · 9 + - · 1 · 2 )" at bounding box center [247, 79] width 329 height 72
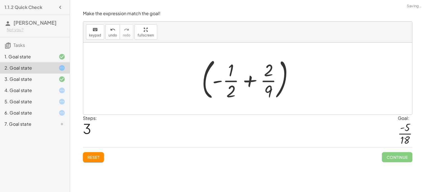
click at [215, 83] on div at bounding box center [250, 78] width 102 height 47
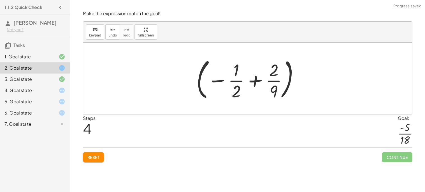
click at [221, 80] on div at bounding box center [250, 78] width 112 height 47
click at [235, 81] on div at bounding box center [250, 78] width 112 height 47
click at [272, 83] on div at bounding box center [250, 78] width 112 height 47
click at [219, 80] on div at bounding box center [250, 78] width 112 height 47
click at [112, 33] on span "undo" at bounding box center [112, 35] width 8 height 4
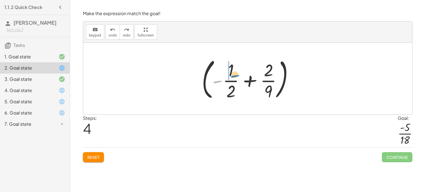
drag, startPoint x: 217, startPoint y: 80, endPoint x: 233, endPoint y: 74, distance: 17.6
click at [233, 74] on div at bounding box center [250, 78] width 102 height 47
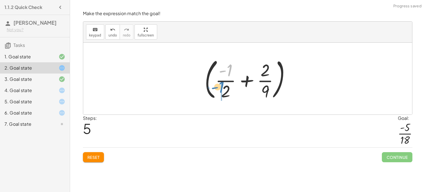
drag, startPoint x: 229, startPoint y: 73, endPoint x: 218, endPoint y: 94, distance: 23.3
click at [218, 94] on div at bounding box center [250, 78] width 96 height 47
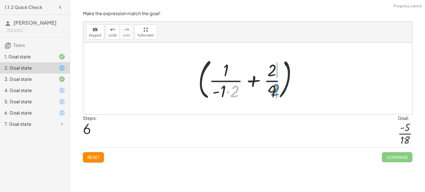
drag, startPoint x: 232, startPoint y: 89, endPoint x: 274, endPoint y: 88, distance: 41.5
click at [274, 88] on div at bounding box center [249, 78] width 109 height 47
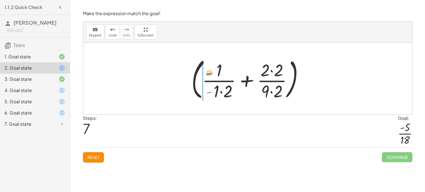
drag, startPoint x: 212, startPoint y: 92, endPoint x: 212, endPoint y: 72, distance: 19.3
click at [212, 72] on div at bounding box center [250, 78] width 122 height 47
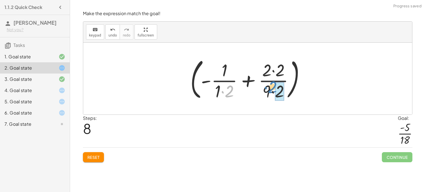
drag, startPoint x: 222, startPoint y: 92, endPoint x: 265, endPoint y: 87, distance: 43.4
click at [265, 87] on div at bounding box center [249, 78] width 125 height 47
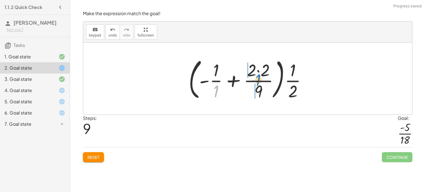
drag, startPoint x: 213, startPoint y: 91, endPoint x: 256, endPoint y: 80, distance: 43.9
click at [256, 80] on div at bounding box center [250, 78] width 128 height 47
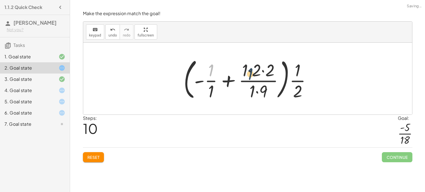
drag, startPoint x: 209, startPoint y: 68, endPoint x: 251, endPoint y: 70, distance: 41.8
click at [251, 70] on div at bounding box center [250, 78] width 138 height 47
drag, startPoint x: 207, startPoint y: 73, endPoint x: 242, endPoint y: 69, distance: 34.9
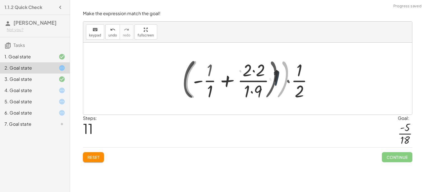
click at [248, 71] on div at bounding box center [249, 78] width 141 height 47
click at [245, 93] on div at bounding box center [249, 78] width 141 height 47
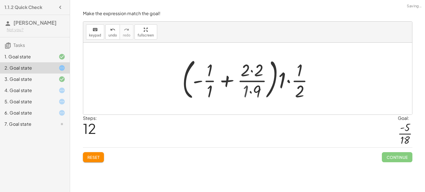
click at [245, 93] on div at bounding box center [249, 78] width 141 height 47
drag, startPoint x: 251, startPoint y: 92, endPoint x: 209, endPoint y: 71, distance: 46.6
click at [209, 71] on div at bounding box center [249, 78] width 141 height 47
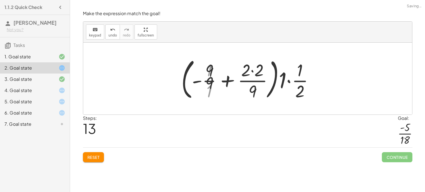
click at [209, 71] on div at bounding box center [249, 78] width 143 height 47
drag, startPoint x: 196, startPoint y: 81, endPoint x: 265, endPoint y: 70, distance: 69.2
click at [265, 70] on div at bounding box center [249, 78] width 143 height 47
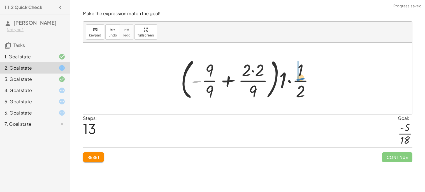
drag, startPoint x: 194, startPoint y: 84, endPoint x: 298, endPoint y: 82, distance: 103.1
click at [298, 82] on div at bounding box center [249, 78] width 143 height 47
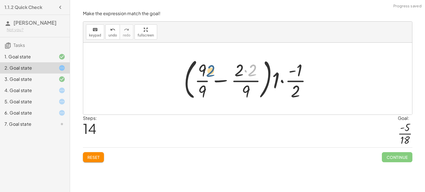
drag, startPoint x: 254, startPoint y: 74, endPoint x: 212, endPoint y: 75, distance: 42.9
click at [212, 75] on div at bounding box center [250, 78] width 138 height 47
drag, startPoint x: 250, startPoint y: 75, endPoint x: 232, endPoint y: 79, distance: 18.6
click at [232, 79] on div at bounding box center [250, 78] width 138 height 47
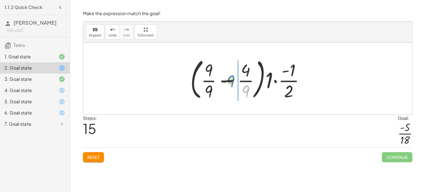
drag, startPoint x: 250, startPoint y: 90, endPoint x: 236, endPoint y: 80, distance: 16.9
click at [236, 80] on div at bounding box center [249, 78] width 124 height 47
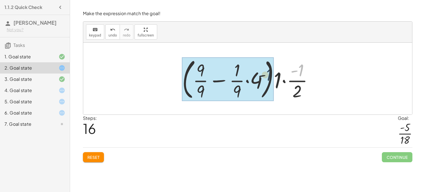
drag, startPoint x: 300, startPoint y: 74, endPoint x: 252, endPoint y: 79, distance: 48.5
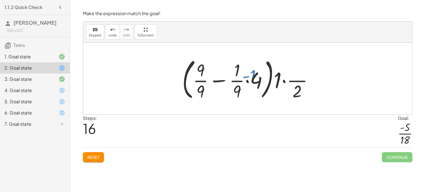
click at [266, 77] on div at bounding box center [249, 78] width 141 height 47
drag, startPoint x: 251, startPoint y: 76, endPoint x: 291, endPoint y: 91, distance: 42.5
click at [291, 91] on div at bounding box center [249, 78] width 141 height 47
click at [93, 154] on button "Reset" at bounding box center [93, 157] width 21 height 10
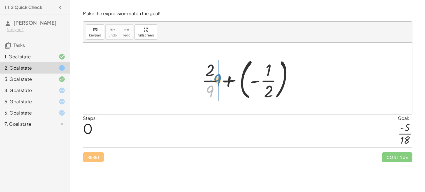
drag, startPoint x: 212, startPoint y: 91, endPoint x: 220, endPoint y: 80, distance: 13.2
click at [220, 80] on div at bounding box center [250, 78] width 102 height 47
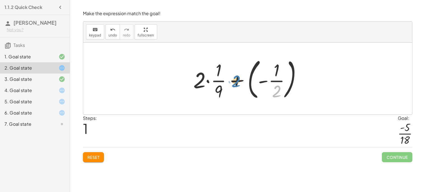
drag, startPoint x: 281, startPoint y: 87, endPoint x: 275, endPoint y: 77, distance: 12.3
click at [275, 77] on div at bounding box center [250, 78] width 119 height 47
click at [266, 70] on div at bounding box center [250, 78] width 119 height 47
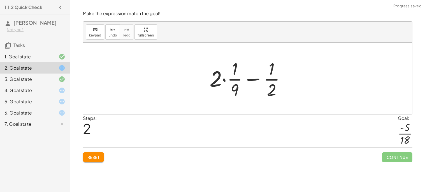
click at [272, 71] on div at bounding box center [250, 78] width 86 height 43
click at [258, 78] on div at bounding box center [250, 78] width 86 height 43
click at [221, 77] on div at bounding box center [250, 78] width 86 height 43
drag, startPoint x: 270, startPoint y: 69, endPoint x: 231, endPoint y: 69, distance: 39.0
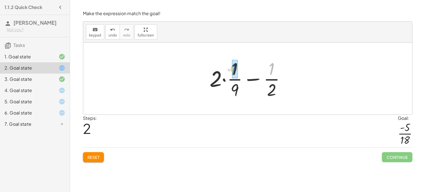
click at [231, 69] on div at bounding box center [250, 78] width 86 height 43
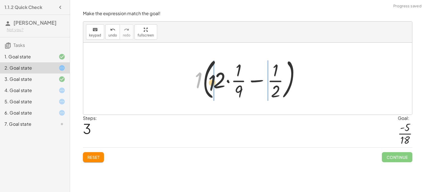
drag, startPoint x: 198, startPoint y: 79, endPoint x: 221, endPoint y: 84, distance: 23.2
click at [221, 84] on div at bounding box center [250, 78] width 116 height 47
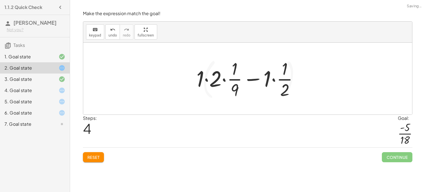
click at [221, 84] on div at bounding box center [250, 78] width 112 height 43
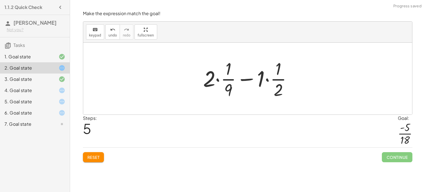
click at [229, 83] on div at bounding box center [249, 78] width 99 height 43
click at [270, 74] on div at bounding box center [249, 78] width 99 height 43
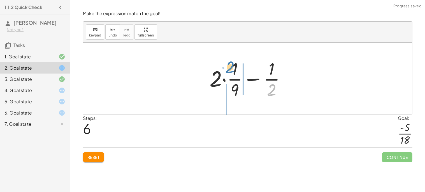
drag, startPoint x: 278, startPoint y: 92, endPoint x: 237, endPoint y: 71, distance: 46.5
click at [237, 71] on div at bounding box center [250, 78] width 86 height 43
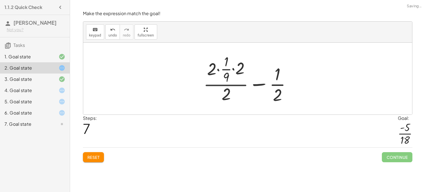
click at [237, 76] on div at bounding box center [250, 79] width 98 height 54
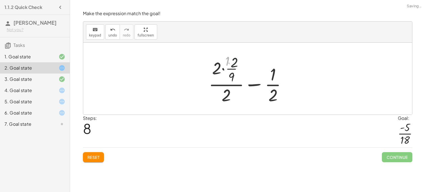
click at [224, 69] on div at bounding box center [250, 79] width 86 height 54
click at [224, 69] on div at bounding box center [249, 79] width 82 height 54
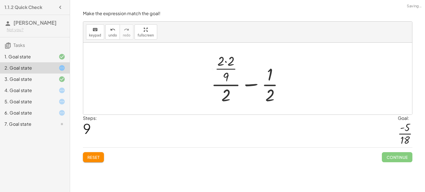
click at [224, 71] on div at bounding box center [249, 79] width 82 height 54
drag, startPoint x: 270, startPoint y: 73, endPoint x: 227, endPoint y: 65, distance: 43.5
click at [227, 65] on div at bounding box center [249, 79] width 82 height 54
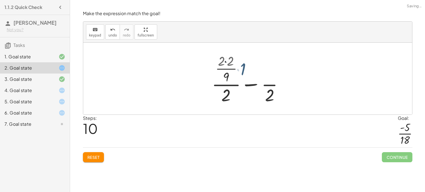
click at [227, 65] on div at bounding box center [250, 79] width 73 height 54
click at [230, 73] on div at bounding box center [250, 79] width 73 height 54
click at [228, 67] on div at bounding box center [250, 79] width 73 height 54
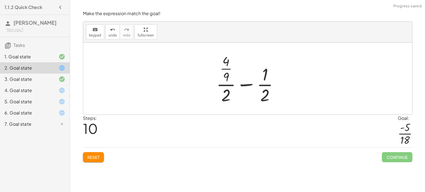
click at [228, 67] on div at bounding box center [250, 79] width 73 height 54
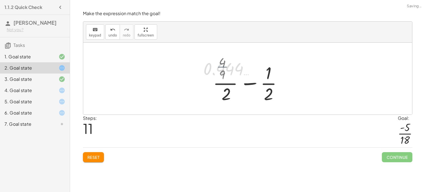
click at [229, 68] on div at bounding box center [250, 78] width 106 height 43
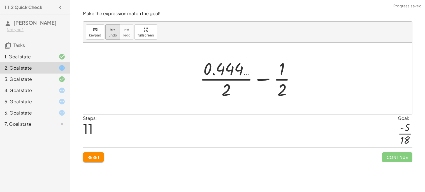
click at [112, 35] on span "undo" at bounding box center [112, 35] width 8 height 4
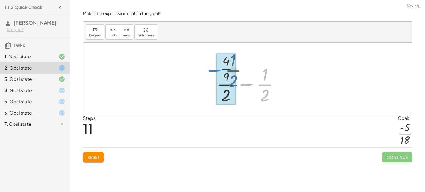
drag, startPoint x: 248, startPoint y: 82, endPoint x: 215, endPoint y: 68, distance: 35.5
click at [215, 68] on div at bounding box center [250, 79] width 73 height 54
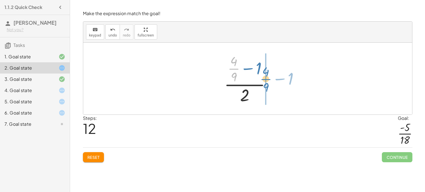
drag, startPoint x: 232, startPoint y: 68, endPoint x: 263, endPoint y: 78, distance: 32.6
click at [263, 78] on div at bounding box center [249, 79] width 57 height 54
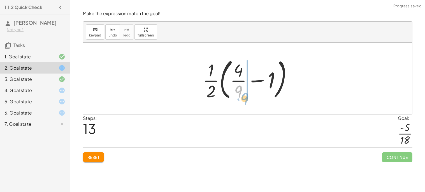
drag, startPoint x: 239, startPoint y: 90, endPoint x: 245, endPoint y: 97, distance: 9.1
click at [245, 97] on div at bounding box center [249, 78] width 99 height 47
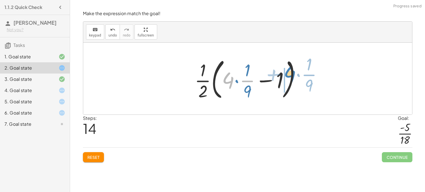
drag, startPoint x: 233, startPoint y: 80, endPoint x: 289, endPoint y: 75, distance: 56.3
click at [289, 75] on div at bounding box center [250, 78] width 116 height 47
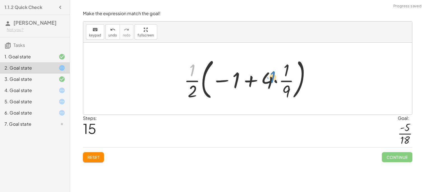
drag, startPoint x: 194, startPoint y: 71, endPoint x: 291, endPoint y: 77, distance: 96.9
click at [291, 77] on div at bounding box center [249, 78] width 137 height 47
drag, startPoint x: 195, startPoint y: 81, endPoint x: 246, endPoint y: 81, distance: 51.0
click at [246, 81] on div at bounding box center [249, 78] width 137 height 47
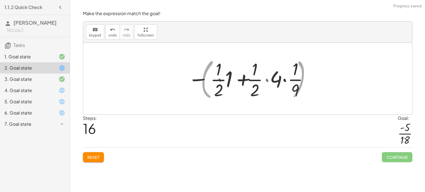
click at [246, 81] on div at bounding box center [246, 78] width 138 height 43
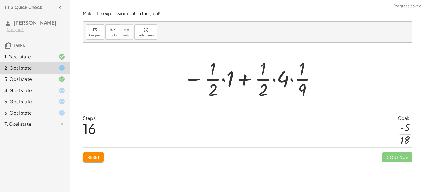
click at [246, 81] on div at bounding box center [250, 78] width 138 height 43
click at [219, 77] on div at bounding box center [250, 78] width 138 height 43
click at [219, 77] on div at bounding box center [250, 78] width 150 height 43
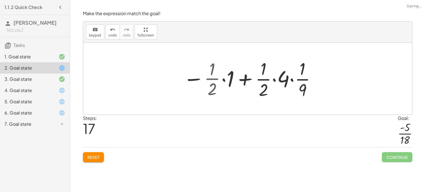
click at [219, 77] on div at bounding box center [250, 78] width 150 height 43
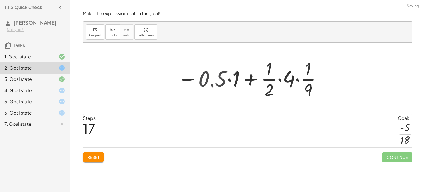
click at [299, 81] on div at bounding box center [250, 78] width 150 height 43
click at [299, 81] on div at bounding box center [250, 78] width 156 height 29
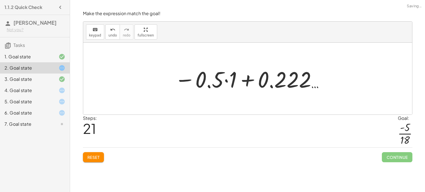
click at [235, 79] on div at bounding box center [250, 78] width 156 height 29
click at [235, 79] on div at bounding box center [249, 79] width 143 height 28
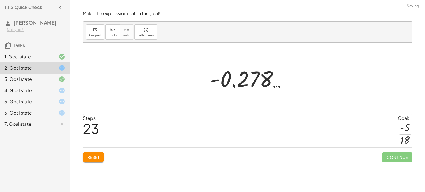
click at [269, 76] on div at bounding box center [250, 79] width 86 height 28
click at [110, 32] on icon "undo" at bounding box center [112, 29] width 5 height 7
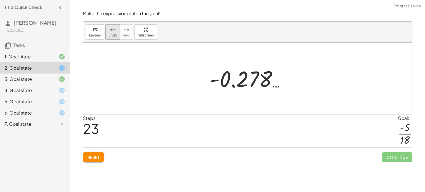
click at [110, 32] on icon "undo" at bounding box center [112, 29] width 5 height 7
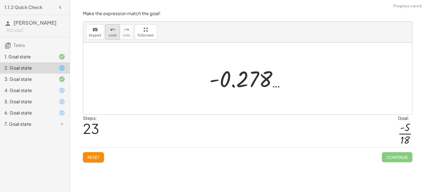
click at [110, 32] on icon "undo" at bounding box center [112, 29] width 5 height 7
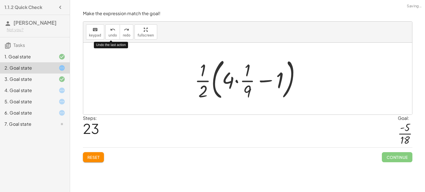
click at [95, 153] on button "Reset" at bounding box center [93, 157] width 21 height 10
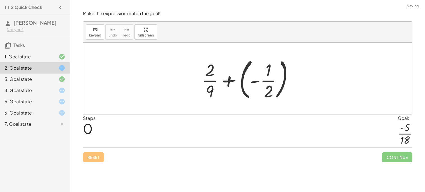
click at [97, 157] on div "Reset Continue" at bounding box center [248, 154] width 330 height 15
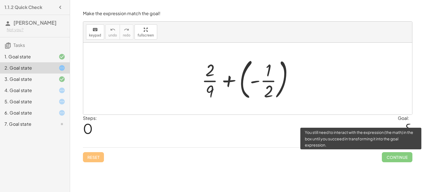
click at [383, 155] on span "Continue" at bounding box center [397, 157] width 30 height 10
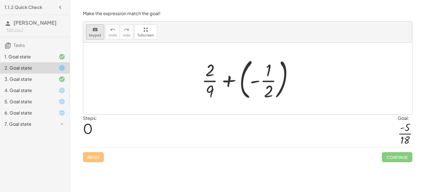
click at [99, 31] on div "keyboard" at bounding box center [95, 29] width 12 height 7
drag, startPoint x: 207, startPoint y: 72, endPoint x: 262, endPoint y: 83, distance: 56.3
drag, startPoint x: 268, startPoint y: 86, endPoint x: 204, endPoint y: 63, distance: 67.5
click at [262, 75] on div at bounding box center [250, 78] width 102 height 47
click at [268, 73] on div at bounding box center [269, 70] width 6 height 20
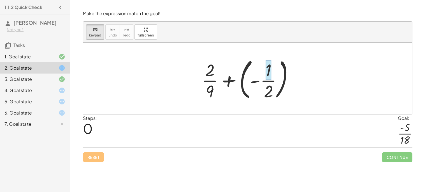
click at [268, 73] on div at bounding box center [269, 70] width 6 height 20
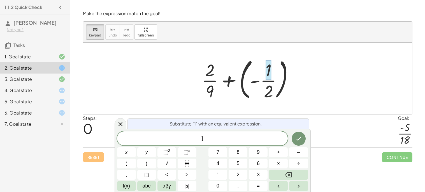
click at [268, 73] on div at bounding box center [269, 70] width 6 height 20
click at [124, 122] on div at bounding box center [121, 123] width 12 height 11
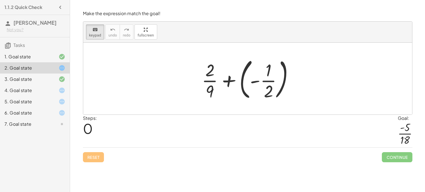
click at [268, 88] on div at bounding box center [250, 78] width 102 height 47
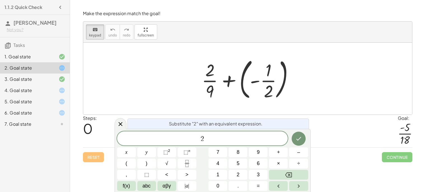
click at [268, 88] on div at bounding box center [250, 78] width 102 height 47
click at [99, 34] on span "keypad" at bounding box center [95, 35] width 12 height 4
click at [122, 119] on div at bounding box center [121, 123] width 12 height 11
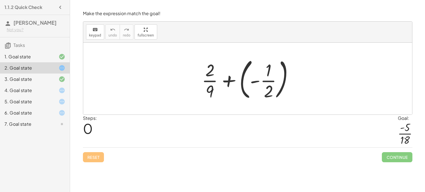
click at [266, 83] on div at bounding box center [250, 78] width 102 height 47
click at [266, 83] on div at bounding box center [250, 78] width 82 height 43
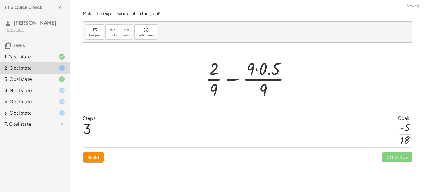
click at [218, 71] on div at bounding box center [250, 78] width 94 height 43
click at [112, 27] on icon "undo" at bounding box center [112, 29] width 5 height 7
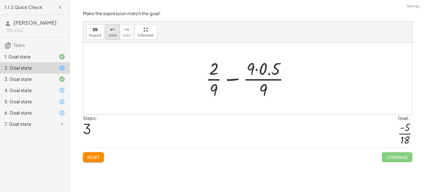
click at [112, 27] on icon "undo" at bounding box center [112, 29] width 5 height 7
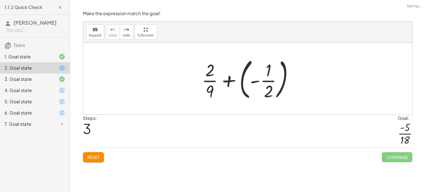
click at [272, 89] on div at bounding box center [250, 78] width 102 height 47
click at [213, 86] on div at bounding box center [250, 78] width 102 height 47
click at [269, 72] on div at bounding box center [250, 78] width 102 height 47
click at [269, 80] on div at bounding box center [250, 78] width 102 height 47
drag, startPoint x: 268, startPoint y: 90, endPoint x: 220, endPoint y: 78, distance: 49.6
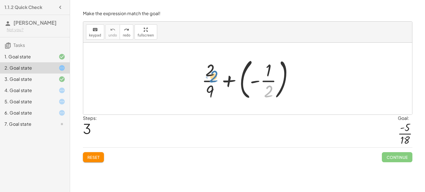
click at [220, 78] on div at bounding box center [250, 78] width 102 height 47
drag, startPoint x: 271, startPoint y: 72, endPoint x: 275, endPoint y: 88, distance: 16.3
drag, startPoint x: 207, startPoint y: 65, endPoint x: 221, endPoint y: 78, distance: 19.2
click at [221, 78] on div at bounding box center [250, 78] width 102 height 47
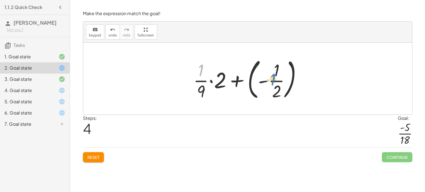
drag, startPoint x: 202, startPoint y: 73, endPoint x: 282, endPoint y: 86, distance: 80.3
click at [282, 86] on div at bounding box center [250, 78] width 119 height 47
drag, startPoint x: 220, startPoint y: 82, endPoint x: 192, endPoint y: 75, distance: 28.6
click at [192, 75] on div at bounding box center [250, 78] width 119 height 47
click at [208, 82] on div at bounding box center [250, 78] width 119 height 47
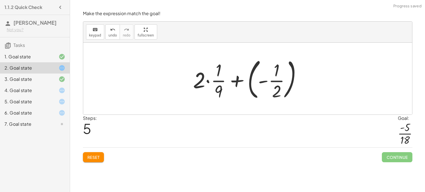
click at [208, 82] on div at bounding box center [250, 78] width 119 height 47
click at [208, 82] on div at bounding box center [250, 78] width 146 height 47
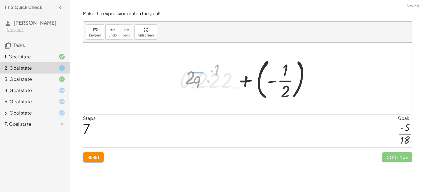
click at [208, 82] on div at bounding box center [250, 78] width 146 height 47
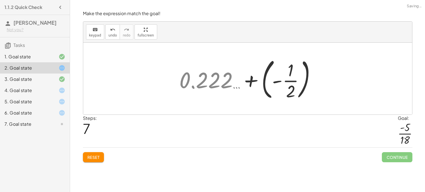
click at [208, 82] on div at bounding box center [250, 78] width 146 height 47
click at [109, 34] on span "undo" at bounding box center [112, 35] width 8 height 4
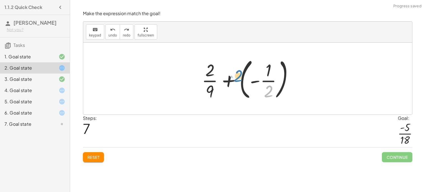
drag, startPoint x: 270, startPoint y: 88, endPoint x: 256, endPoint y: 71, distance: 22.9
click at [256, 71] on div at bounding box center [250, 78] width 102 height 47
drag, startPoint x: 264, startPoint y: 69, endPoint x: 201, endPoint y: 78, distance: 63.9
click at [201, 78] on div at bounding box center [250, 78] width 102 height 47
click at [267, 87] on div at bounding box center [250, 78] width 102 height 47
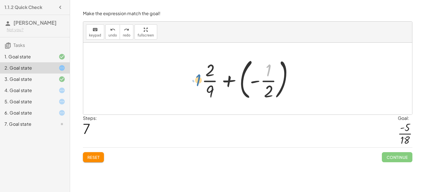
drag, startPoint x: 268, startPoint y: 74, endPoint x: 197, endPoint y: 84, distance: 72.1
click at [197, 84] on div "+ · 2 · 9 + ( - · 1 · 2 ) + · · 1 · 9 · 2 + ( - · 1 · 2 ) + · 2 · · 1 · 9 + ( -…" at bounding box center [247, 78] width 109 height 49
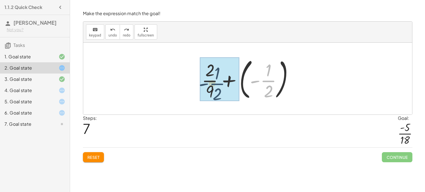
drag, startPoint x: 269, startPoint y: 80, endPoint x: 209, endPoint y: 81, distance: 59.7
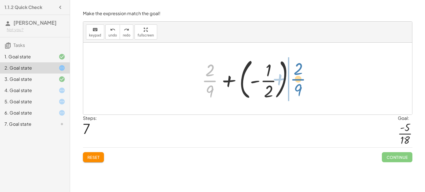
drag, startPoint x: 212, startPoint y: 80, endPoint x: 297, endPoint y: 78, distance: 85.5
click at [297, 78] on div at bounding box center [250, 78] width 102 height 47
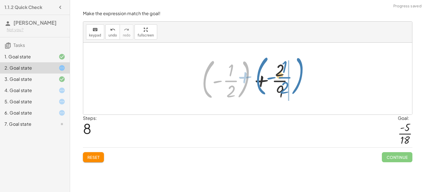
drag, startPoint x: 245, startPoint y: 82, endPoint x: 304, endPoint y: 75, distance: 59.2
click at [304, 75] on div "+ · 2 · 9 + ( - · 1 · 2 ) + · · 1 · 9 · 2 + ( - · 1 · 2 ) + · 2 · · 1 · 9 + ( -…" at bounding box center [247, 79] width 329 height 72
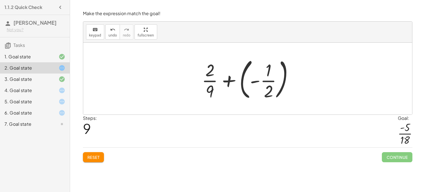
click at [62, 126] on icon at bounding box center [62, 124] width 7 height 7
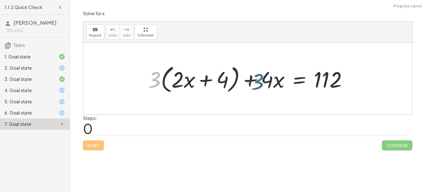
drag, startPoint x: 157, startPoint y: 80, endPoint x: 263, endPoint y: 81, distance: 105.4
click at [263, 81] on div at bounding box center [249, 78] width 209 height 32
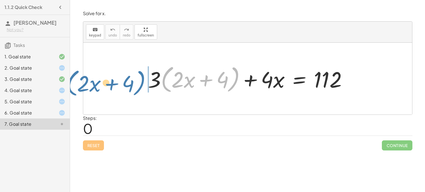
drag, startPoint x: 237, startPoint y: 81, endPoint x: 143, endPoint y: 85, distance: 93.4
click at [143, 85] on div "· ( + · 2 · x + 4 ) + · 3 · ( + · 2 · x + 4 ) + · 4 · x = 112" at bounding box center [248, 78] width 216 height 35
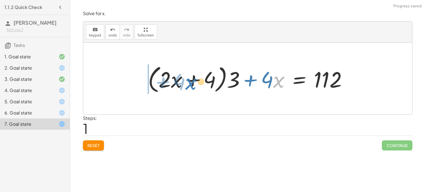
drag, startPoint x: 281, startPoint y: 80, endPoint x: 182, endPoint y: 80, distance: 99.2
click at [182, 80] on div at bounding box center [249, 78] width 209 height 32
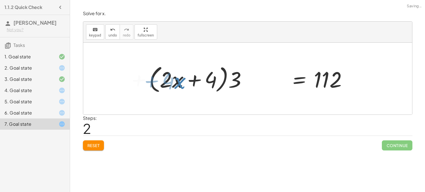
click at [182, 80] on div at bounding box center [249, 78] width 209 height 32
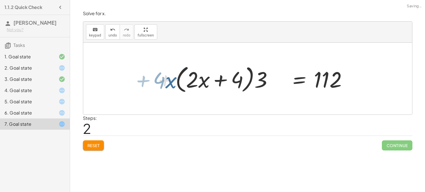
click at [182, 80] on div at bounding box center [249, 78] width 209 height 32
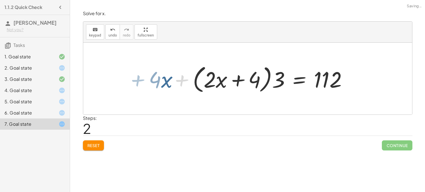
click at [182, 80] on div at bounding box center [249, 78] width 209 height 32
click at [203, 79] on div at bounding box center [249, 78] width 209 height 32
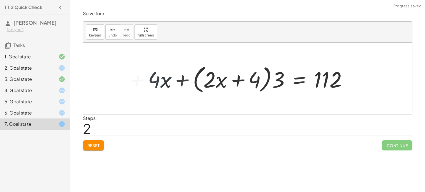
click at [203, 79] on div at bounding box center [249, 78] width 209 height 32
click at [226, 73] on div at bounding box center [249, 78] width 209 height 32
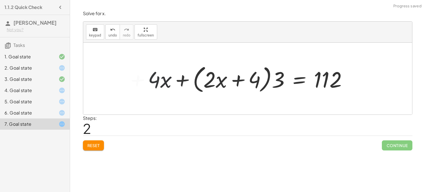
click at [226, 73] on div at bounding box center [249, 78] width 209 height 32
click at [312, 77] on div at bounding box center [249, 78] width 209 height 32
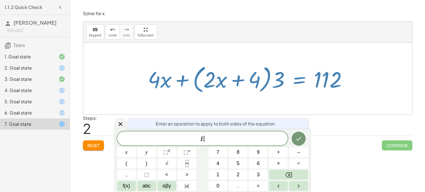
click at [285, 79] on div at bounding box center [249, 78] width 209 height 32
click at [120, 122] on icon at bounding box center [120, 124] width 7 height 7
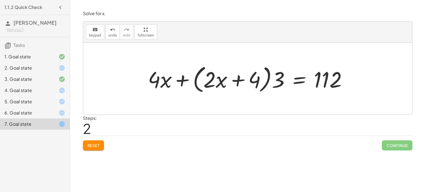
click at [30, 69] on div "2. Goal state" at bounding box center [26, 67] width 45 height 7
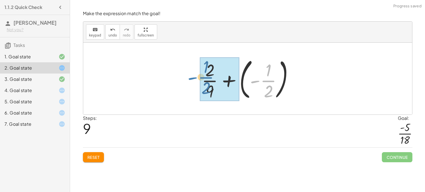
drag, startPoint x: 260, startPoint y: 81, endPoint x: 197, endPoint y: 77, distance: 62.3
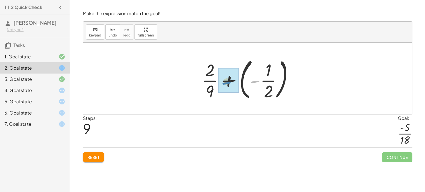
drag, startPoint x: 253, startPoint y: 80, endPoint x: 230, endPoint y: 83, distance: 22.9
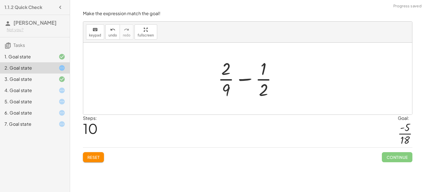
click at [262, 84] on div at bounding box center [249, 78] width 69 height 43
click at [223, 72] on div at bounding box center [249, 78] width 69 height 43
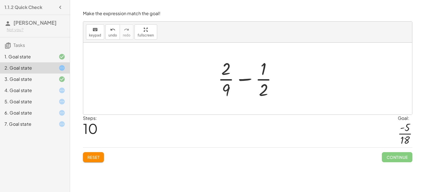
click at [223, 72] on div at bounding box center [249, 78] width 69 height 43
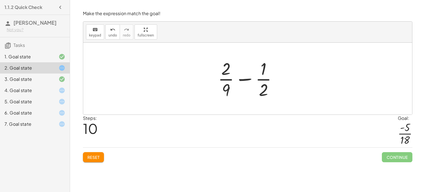
click at [223, 72] on div at bounding box center [249, 78] width 69 height 43
click at [224, 77] on div at bounding box center [249, 78] width 69 height 43
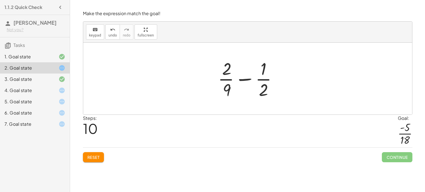
click at [224, 80] on div at bounding box center [249, 78] width 69 height 43
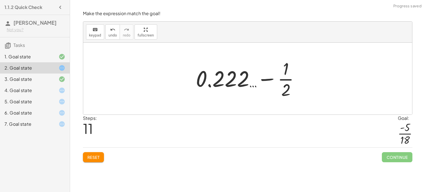
click at [285, 79] on div at bounding box center [250, 78] width 114 height 43
click at [108, 31] on div "undo" at bounding box center [112, 29] width 8 height 7
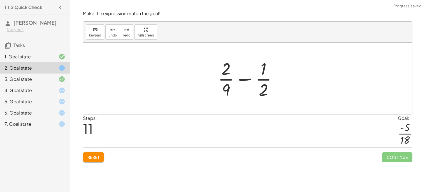
click at [262, 79] on div at bounding box center [249, 78] width 69 height 43
drag, startPoint x: 263, startPoint y: 75, endPoint x: 218, endPoint y: 76, distance: 44.8
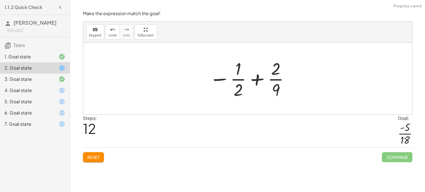
click at [243, 77] on div at bounding box center [250, 78] width 87 height 43
drag, startPoint x: 277, startPoint y: 86, endPoint x: 265, endPoint y: 81, distance: 12.4
click at [265, 81] on div at bounding box center [250, 78] width 87 height 43
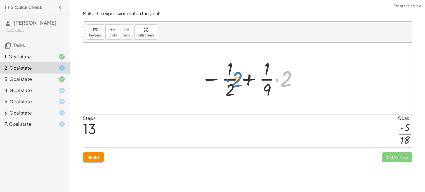
drag, startPoint x: 286, startPoint y: 77, endPoint x: 255, endPoint y: 78, distance: 30.6
click at [255, 78] on div at bounding box center [249, 78] width 103 height 43
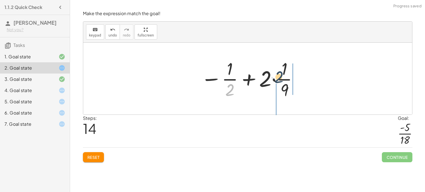
drag, startPoint x: 232, startPoint y: 89, endPoint x: 283, endPoint y: 76, distance: 52.5
click at [283, 76] on div at bounding box center [249, 78] width 103 height 43
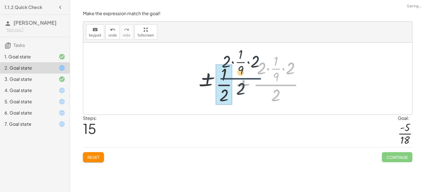
drag, startPoint x: 279, startPoint y: 88, endPoint x: 226, endPoint y: 81, distance: 53.8
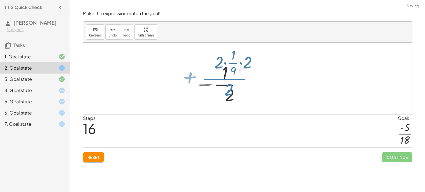
click at [233, 85] on div at bounding box center [254, 79] width 98 height 54
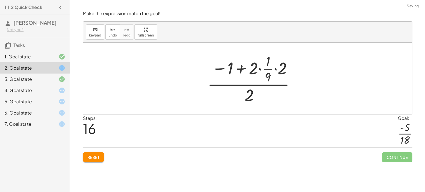
click at [233, 85] on div at bounding box center [254, 79] width 98 height 54
click at [256, 69] on div at bounding box center [254, 79] width 98 height 54
click at [91, 155] on span "Reset" at bounding box center [93, 156] width 12 height 5
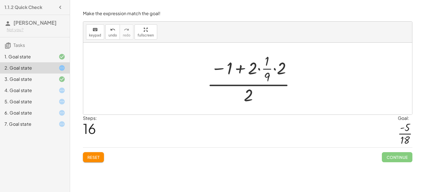
click at [92, 156] on div "Reset Continue" at bounding box center [248, 154] width 330 height 15
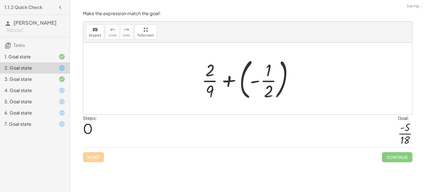
click at [91, 156] on div "Reset Continue" at bounding box center [248, 154] width 330 height 15
click at [95, 158] on div "Reset Continue" at bounding box center [248, 154] width 330 height 15
click at [94, 157] on div "Reset Continue" at bounding box center [248, 154] width 330 height 15
drag, startPoint x: 253, startPoint y: 80, endPoint x: 221, endPoint y: 81, distance: 32.0
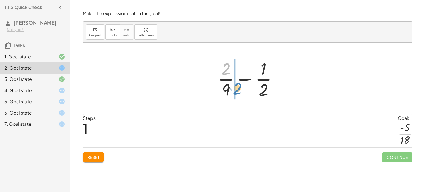
drag, startPoint x: 226, startPoint y: 71, endPoint x: 238, endPoint y: 90, distance: 22.8
click at [238, 90] on div at bounding box center [249, 78] width 69 height 43
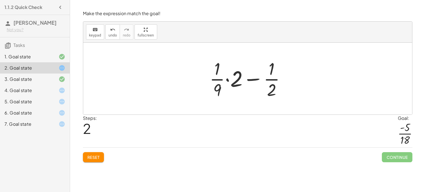
click at [98, 161] on button "Reset" at bounding box center [93, 157] width 21 height 10
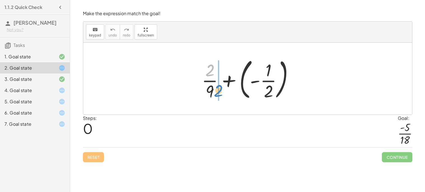
drag, startPoint x: 208, startPoint y: 75, endPoint x: 219, endPoint y: 92, distance: 20.5
click at [219, 92] on div at bounding box center [250, 78] width 102 height 47
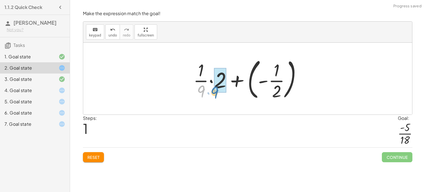
drag, startPoint x: 202, startPoint y: 90, endPoint x: 214, endPoint y: 91, distance: 11.8
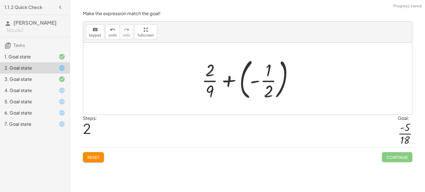
click at [209, 75] on div at bounding box center [250, 78] width 102 height 47
click at [262, 80] on div at bounding box center [250, 78] width 102 height 47
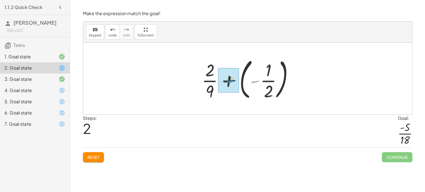
drag, startPoint x: 254, startPoint y: 79, endPoint x: 234, endPoint y: 80, distance: 20.2
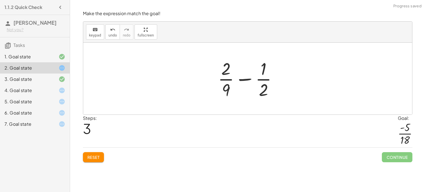
click at [244, 80] on div at bounding box center [249, 78] width 69 height 43
click at [113, 30] on icon "undo" at bounding box center [112, 29] width 5 height 7
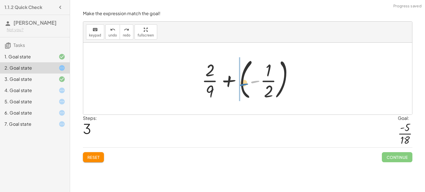
drag, startPoint x: 257, startPoint y: 78, endPoint x: 247, endPoint y: 81, distance: 10.5
click at [247, 81] on div at bounding box center [250, 78] width 102 height 47
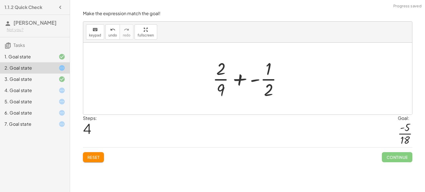
click at [244, 80] on div at bounding box center [250, 78] width 80 height 43
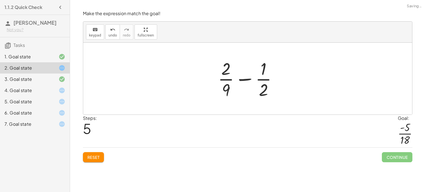
click at [250, 78] on div at bounding box center [249, 78] width 69 height 43
click at [111, 34] on span "undo" at bounding box center [112, 35] width 8 height 4
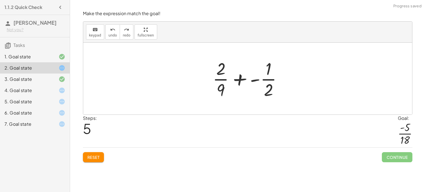
click at [267, 71] on div at bounding box center [250, 78] width 80 height 43
click at [269, 84] on div at bounding box center [250, 78] width 80 height 43
click at [219, 78] on div at bounding box center [250, 78] width 80 height 43
click at [221, 78] on div at bounding box center [250, 78] width 80 height 43
drag, startPoint x: 217, startPoint y: 71, endPoint x: 208, endPoint y: 78, distance: 11.0
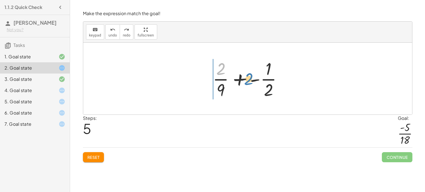
click at [208, 78] on div "+ · 2 · 9 + ( - · 1 · 2 ) + · · 1 · 9 · 2 + ( - · 1 · 2 ) + · 1 · · 2 · 9 + ( -…" at bounding box center [247, 78] width 87 height 46
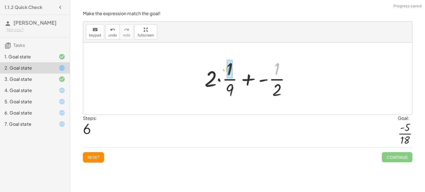
drag, startPoint x: 276, startPoint y: 68, endPoint x: 223, endPoint y: 69, distance: 53.0
click at [223, 69] on div at bounding box center [250, 78] width 96 height 43
drag, startPoint x: 278, startPoint y: 67, endPoint x: 231, endPoint y: 68, distance: 47.1
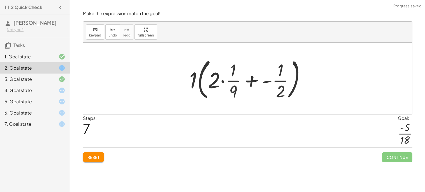
click at [110, 27] on icon "undo" at bounding box center [112, 29] width 5 height 7
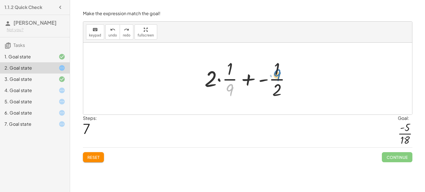
drag, startPoint x: 232, startPoint y: 85, endPoint x: 279, endPoint y: 67, distance: 50.4
click at [279, 67] on div at bounding box center [250, 78] width 96 height 43
drag, startPoint x: 279, startPoint y: 67, endPoint x: 231, endPoint y: 73, distance: 47.9
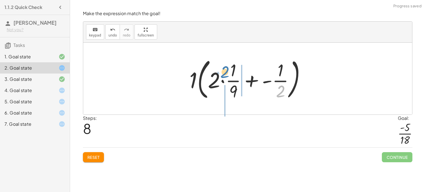
drag, startPoint x: 284, startPoint y: 87, endPoint x: 228, endPoint y: 68, distance: 58.4
click at [228, 68] on div at bounding box center [250, 78] width 126 height 47
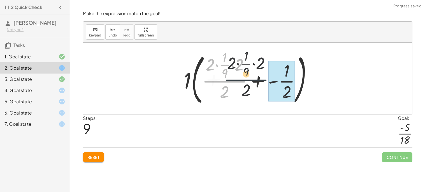
drag, startPoint x: 224, startPoint y: 80, endPoint x: 274, endPoint y: 77, distance: 50.5
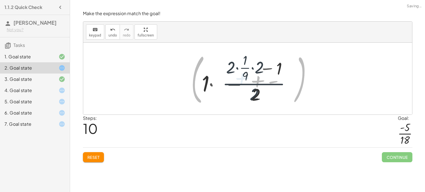
click at [261, 80] on div at bounding box center [249, 79] width 95 height 54
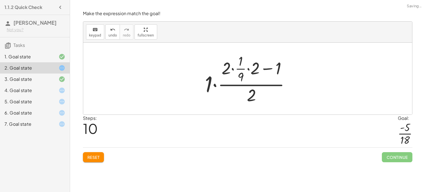
click at [261, 80] on div at bounding box center [249, 79] width 95 height 54
drag, startPoint x: 253, startPoint y: 77, endPoint x: 217, endPoint y: 84, distance: 37.2
click at [217, 84] on div at bounding box center [249, 79] width 95 height 54
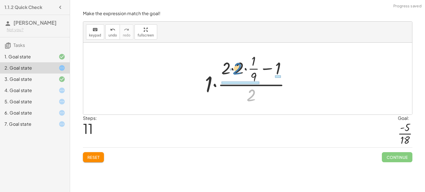
drag, startPoint x: 255, startPoint y: 98, endPoint x: 241, endPoint y: 72, distance: 29.8
click at [241, 72] on div at bounding box center [249, 79] width 95 height 54
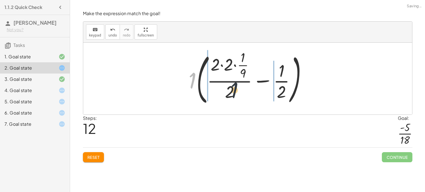
drag, startPoint x: 194, startPoint y: 78, endPoint x: 249, endPoint y: 89, distance: 55.8
click at [249, 89] on div at bounding box center [250, 78] width 128 height 57
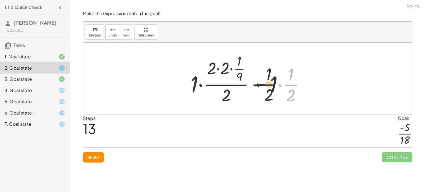
drag, startPoint x: 297, startPoint y: 84, endPoint x: 232, endPoint y: 78, distance: 65.3
click at [232, 78] on div at bounding box center [250, 79] width 124 height 54
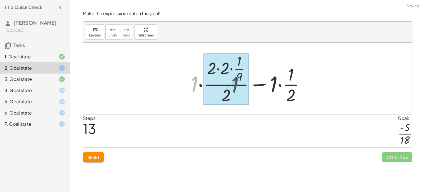
drag, startPoint x: 189, startPoint y: 84, endPoint x: 239, endPoint y: 84, distance: 49.9
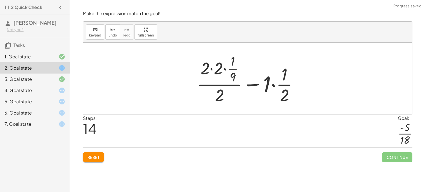
click at [211, 71] on div at bounding box center [249, 79] width 111 height 54
click at [211, 71] on div at bounding box center [250, 79] width 98 height 54
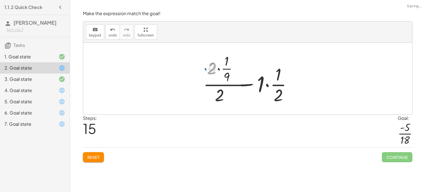
click at [211, 71] on div at bounding box center [250, 79] width 98 height 54
click at [212, 71] on div at bounding box center [250, 79] width 98 height 54
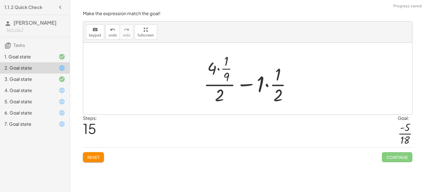
click at [212, 71] on div at bounding box center [250, 79] width 98 height 54
click at [226, 87] on div at bounding box center [250, 79] width 98 height 54
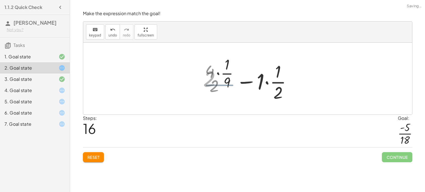
click at [226, 86] on div at bounding box center [249, 78] width 99 height 43
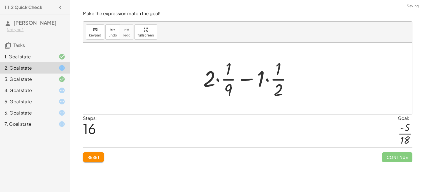
click at [226, 86] on div at bounding box center [249, 78] width 99 height 43
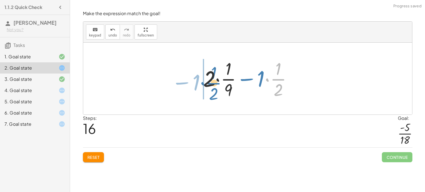
drag, startPoint x: 266, startPoint y: 75, endPoint x: 202, endPoint y: 80, distance: 64.1
click at [202, 80] on div at bounding box center [249, 78] width 99 height 43
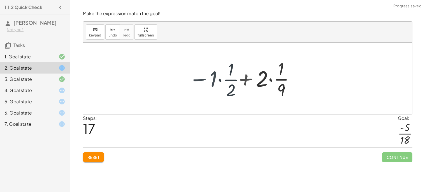
click at [263, 68] on div at bounding box center [246, 78] width 116 height 43
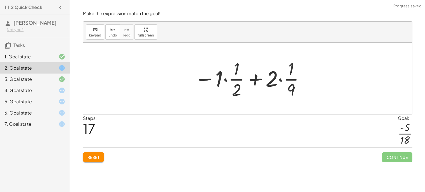
click at [264, 72] on div at bounding box center [250, 78] width 116 height 43
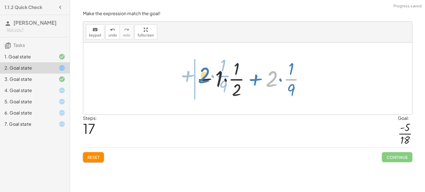
drag, startPoint x: 276, startPoint y: 80, endPoint x: 210, endPoint y: 78, distance: 66.2
click at [210, 78] on div at bounding box center [250, 78] width 116 height 43
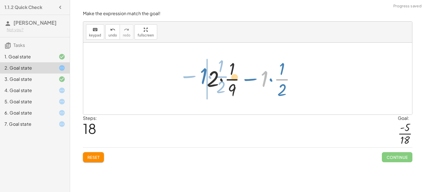
drag, startPoint x: 261, startPoint y: 78, endPoint x: 198, endPoint y: 75, distance: 63.1
click at [198, 75] on div "+ · 2 · 9 + ( - · 1 · 2 ) + · · 1 · 9 · 2 + ( - · 1 · 2 ) + · 1 · · 2 · 9 + ( -…" at bounding box center [251, 78] width 106 height 46
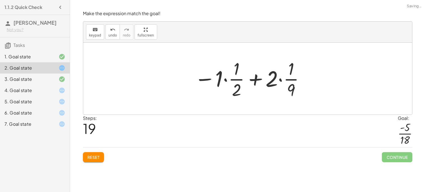
click at [94, 154] on button "Reset" at bounding box center [93, 157] width 21 height 10
